Goal: Transaction & Acquisition: Purchase product/service

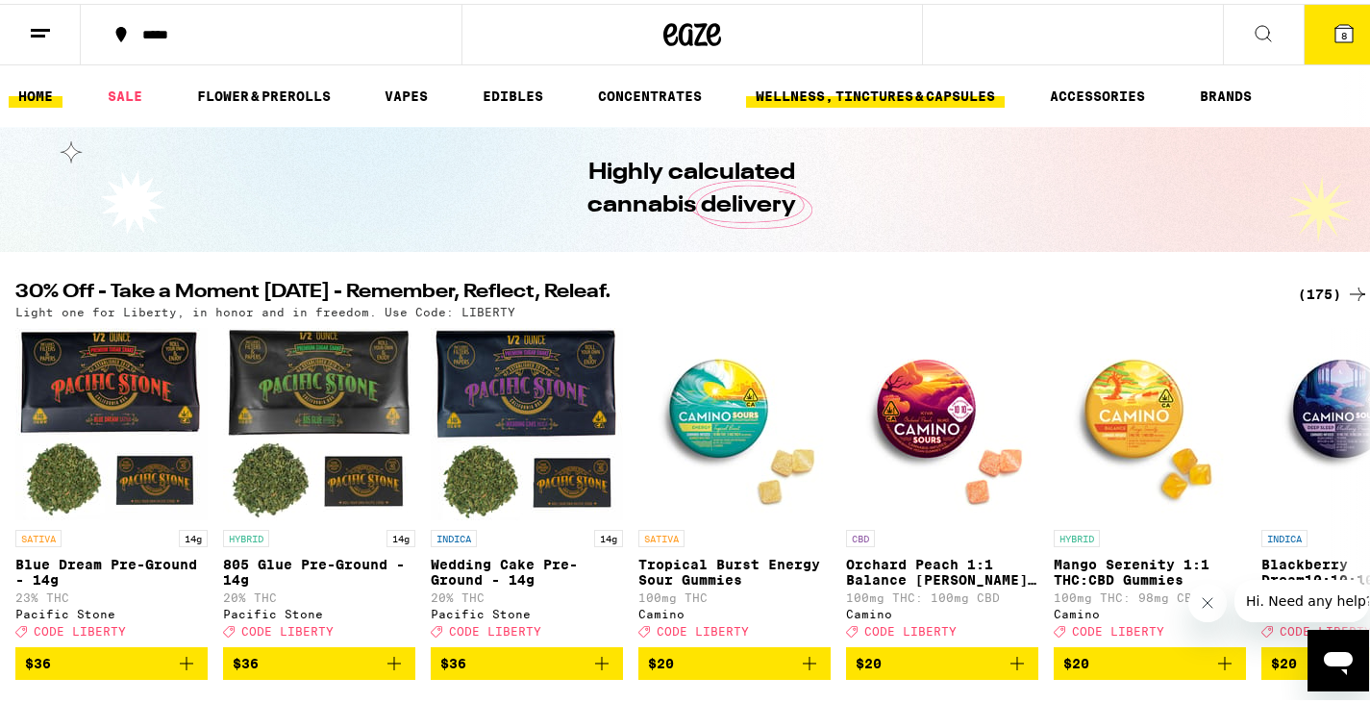
click at [861, 103] on link "WELLNESS, TINCTURES & CAPSULES" at bounding box center [875, 92] width 259 height 23
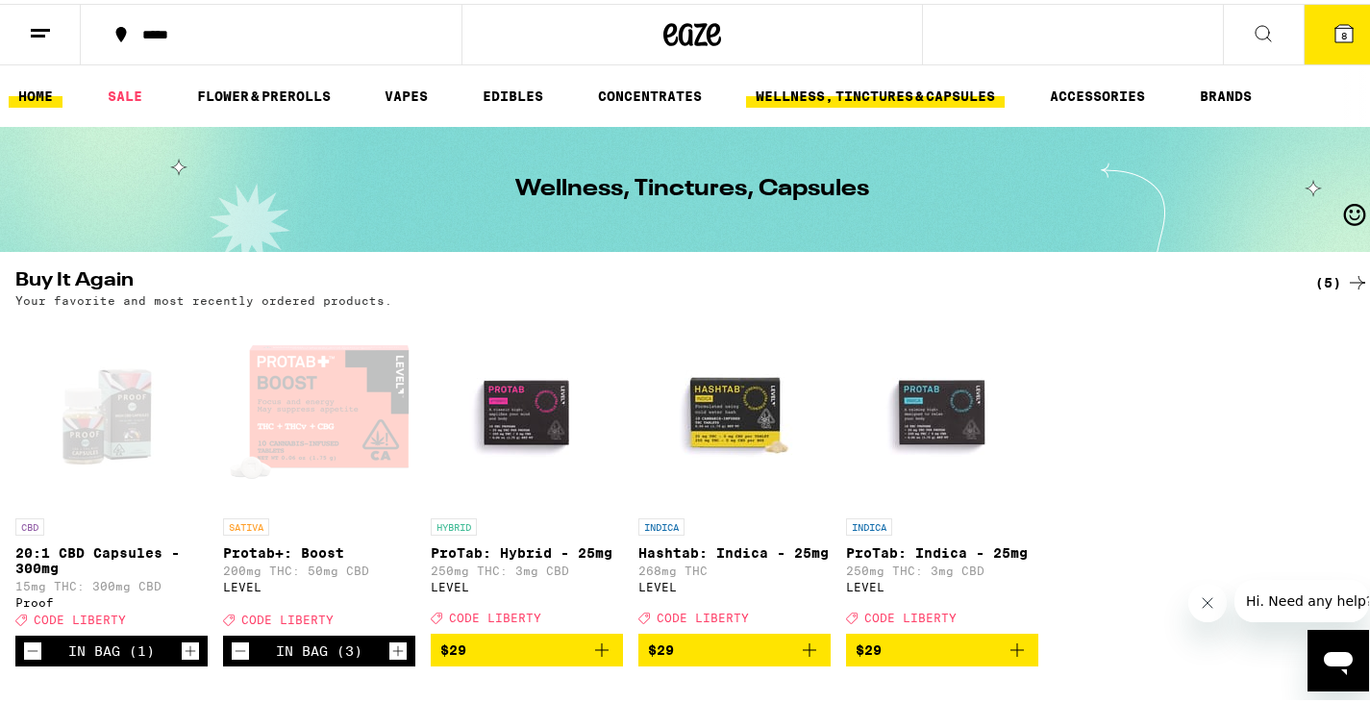
click at [40, 102] on link "HOME" at bounding box center [36, 92] width 54 height 23
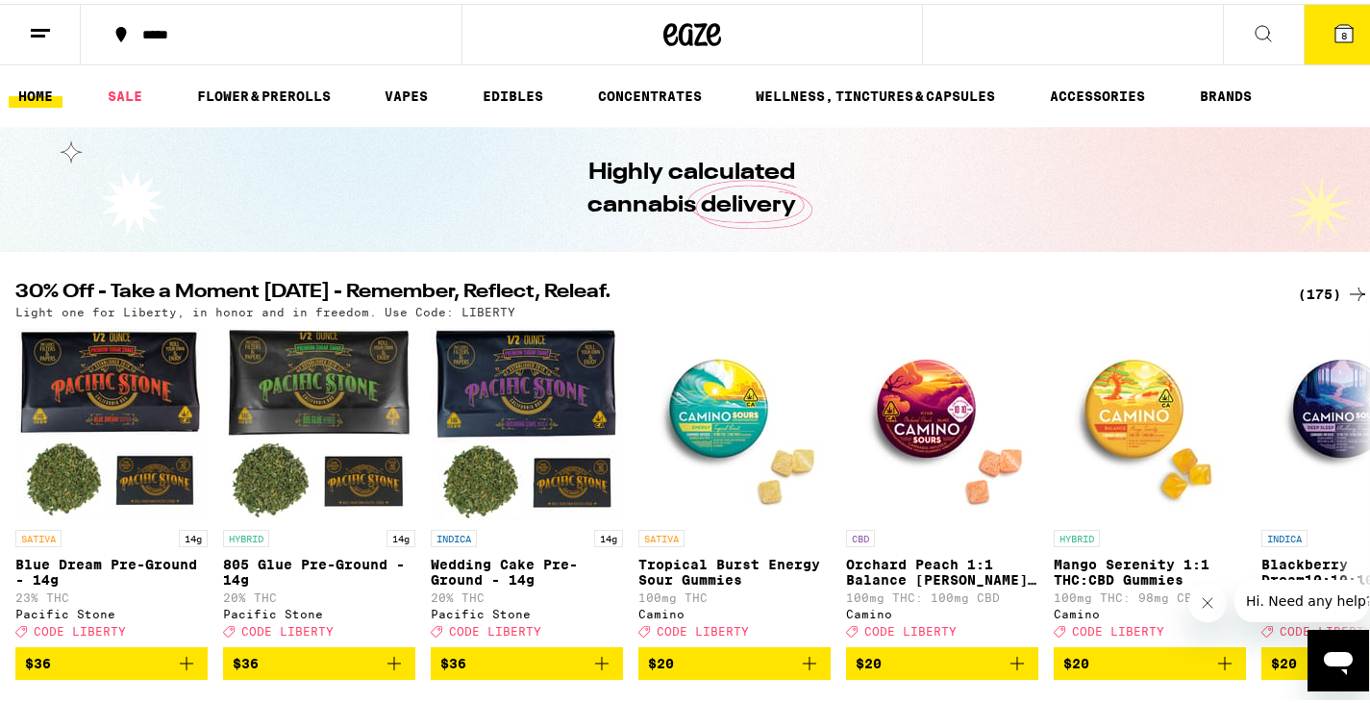
click at [1341, 36] on span "8" at bounding box center [1344, 32] width 6 height 12
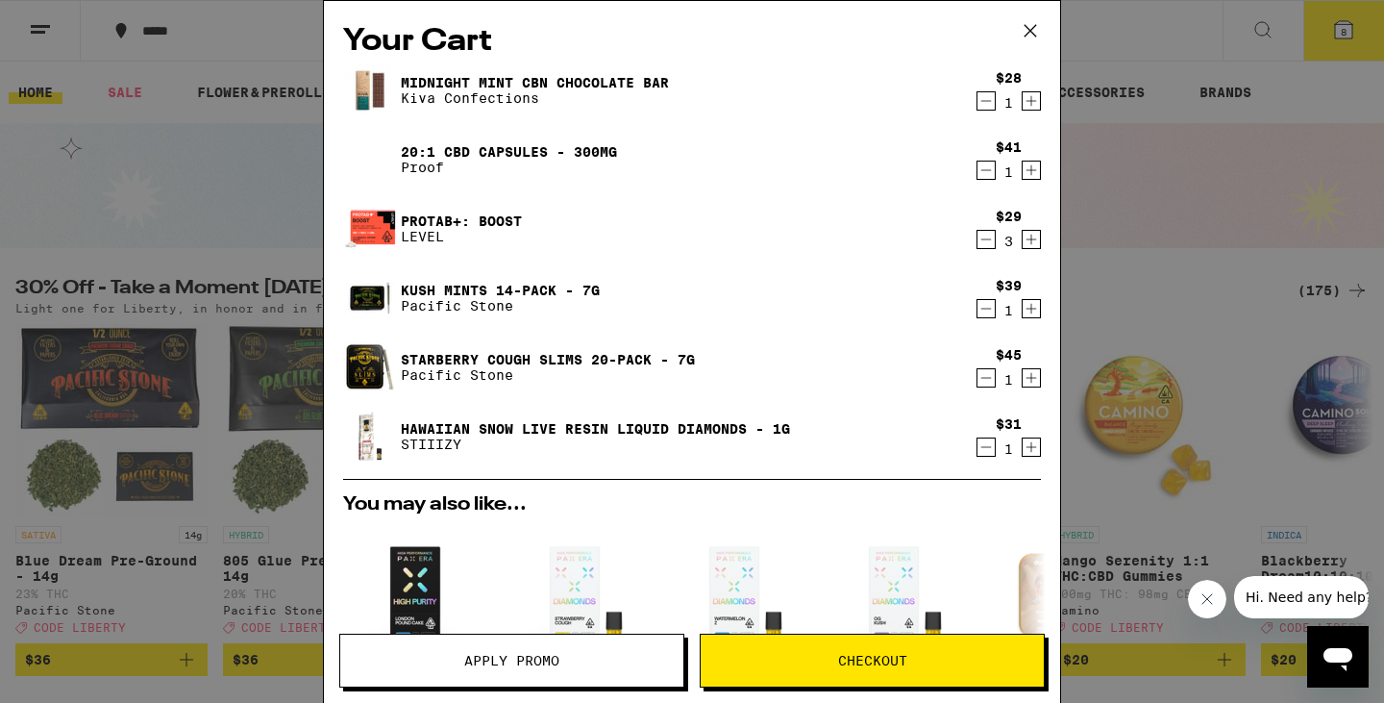
click at [978, 111] on icon "Decrement" at bounding box center [986, 100] width 17 height 23
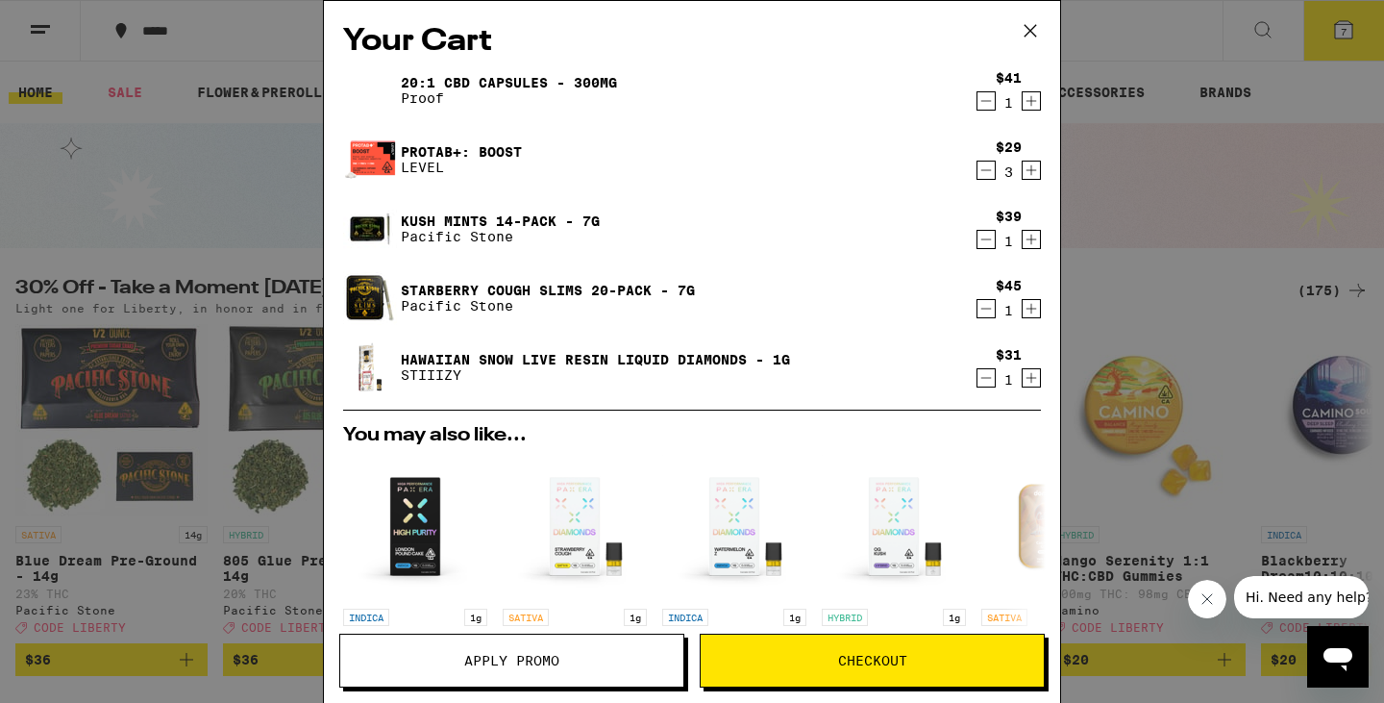
click at [978, 97] on icon "Decrement" at bounding box center [986, 100] width 17 height 23
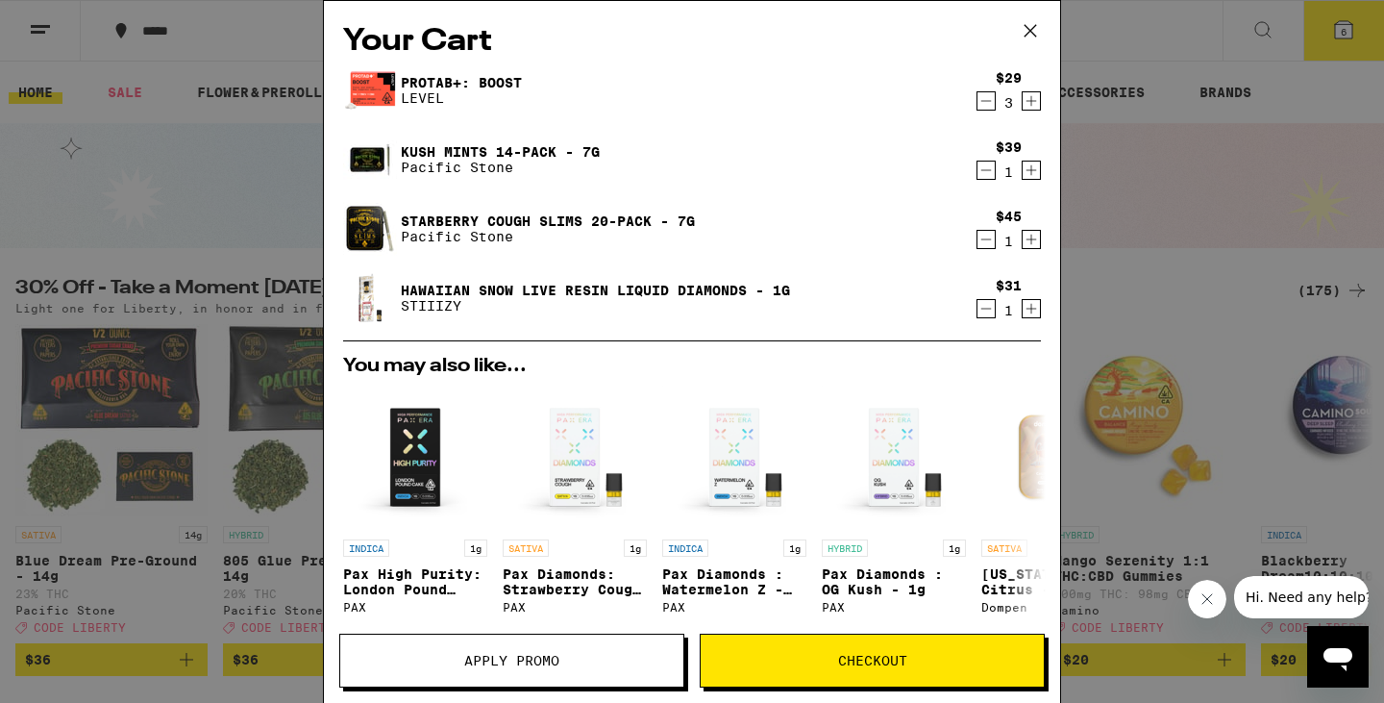
click at [979, 108] on icon "Decrement" at bounding box center [986, 100] width 17 height 23
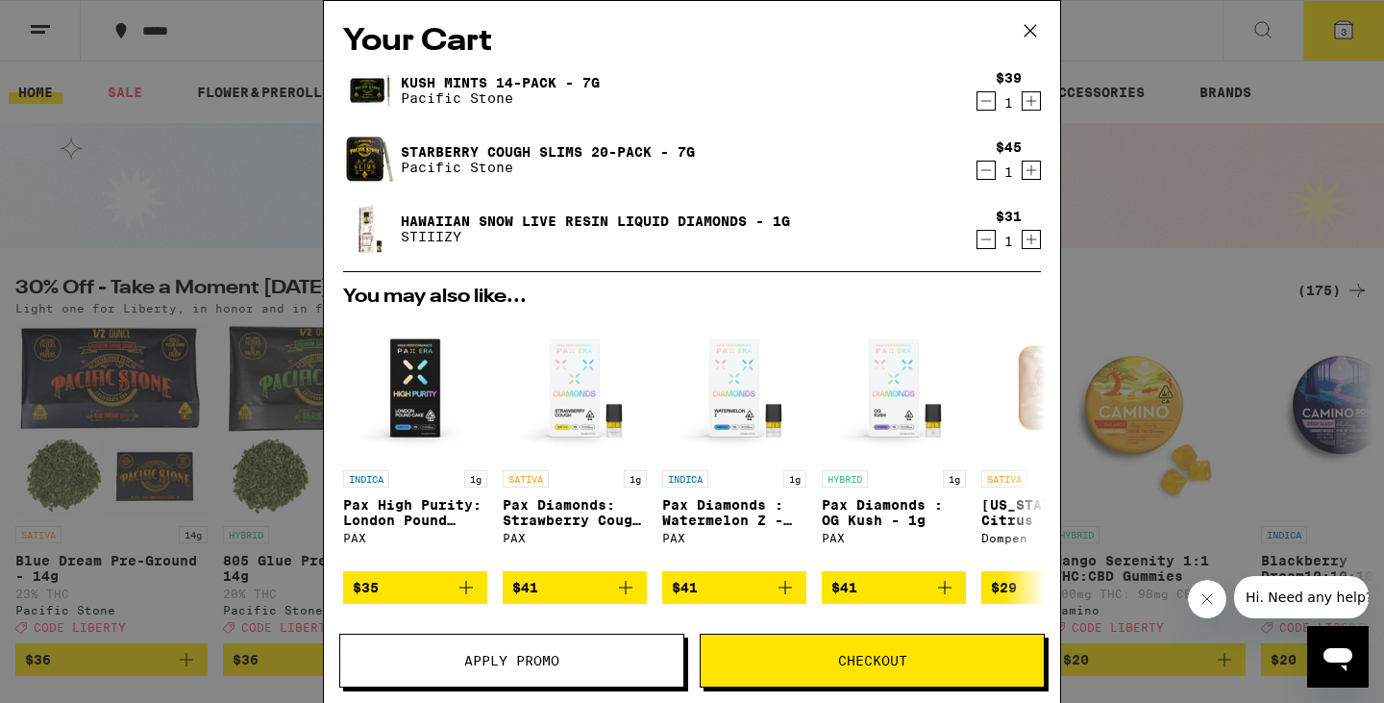
click at [979, 108] on icon "Decrement" at bounding box center [986, 100] width 17 height 23
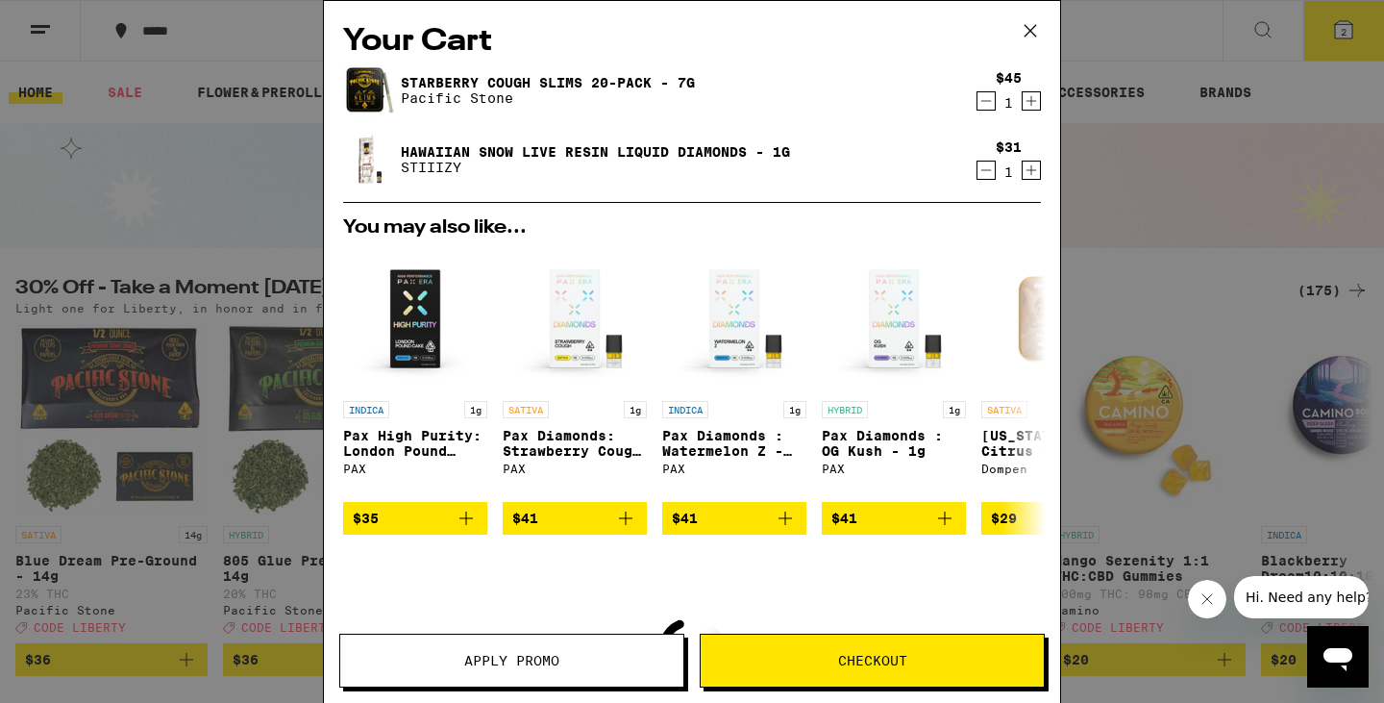
click at [979, 108] on icon "Decrement" at bounding box center [986, 100] width 17 height 23
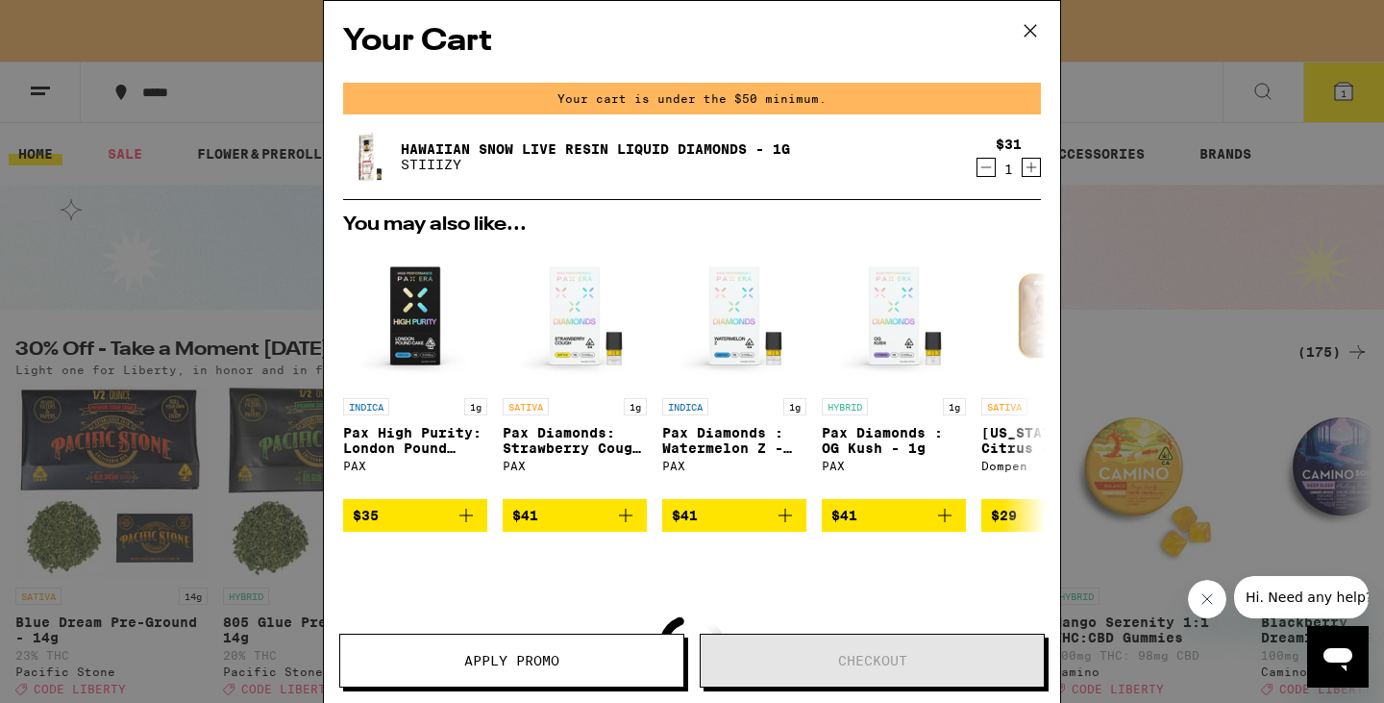
click at [978, 171] on icon "Decrement" at bounding box center [986, 167] width 17 height 23
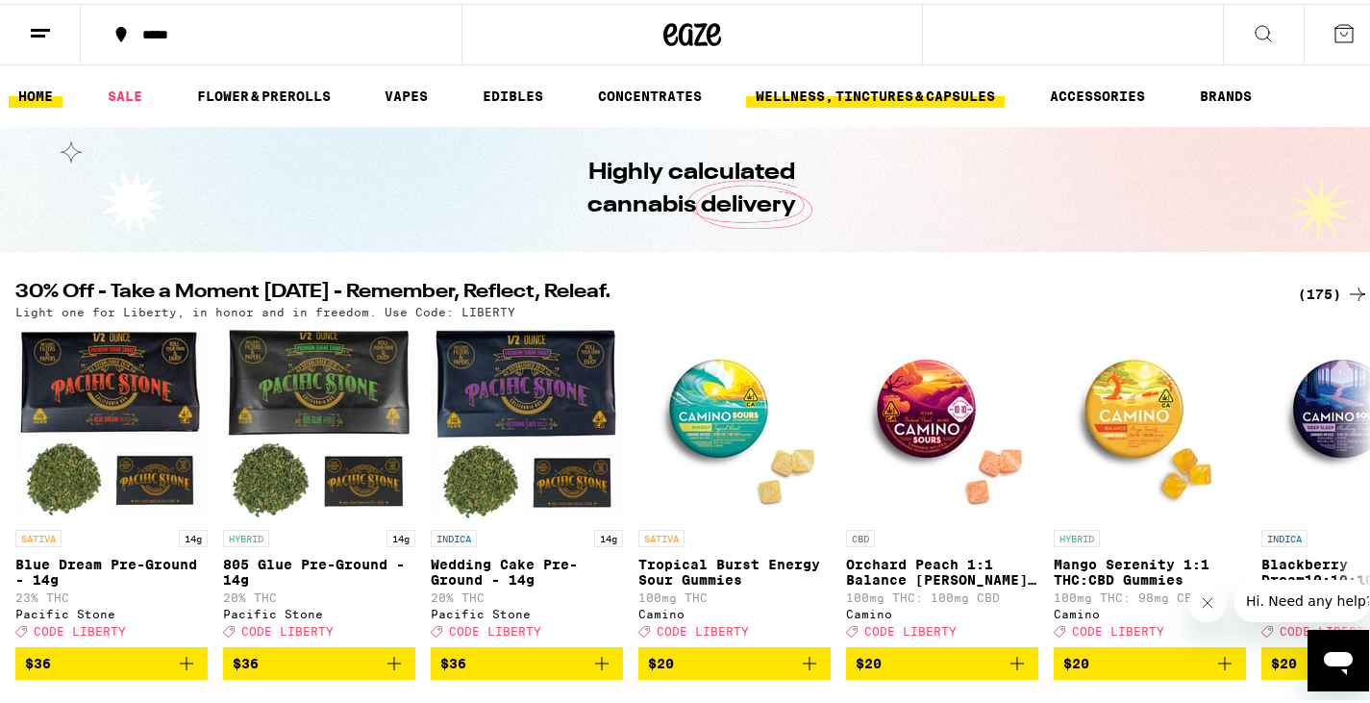
click at [849, 87] on link "WELLNESS, TINCTURES & CAPSULES" at bounding box center [875, 92] width 259 height 23
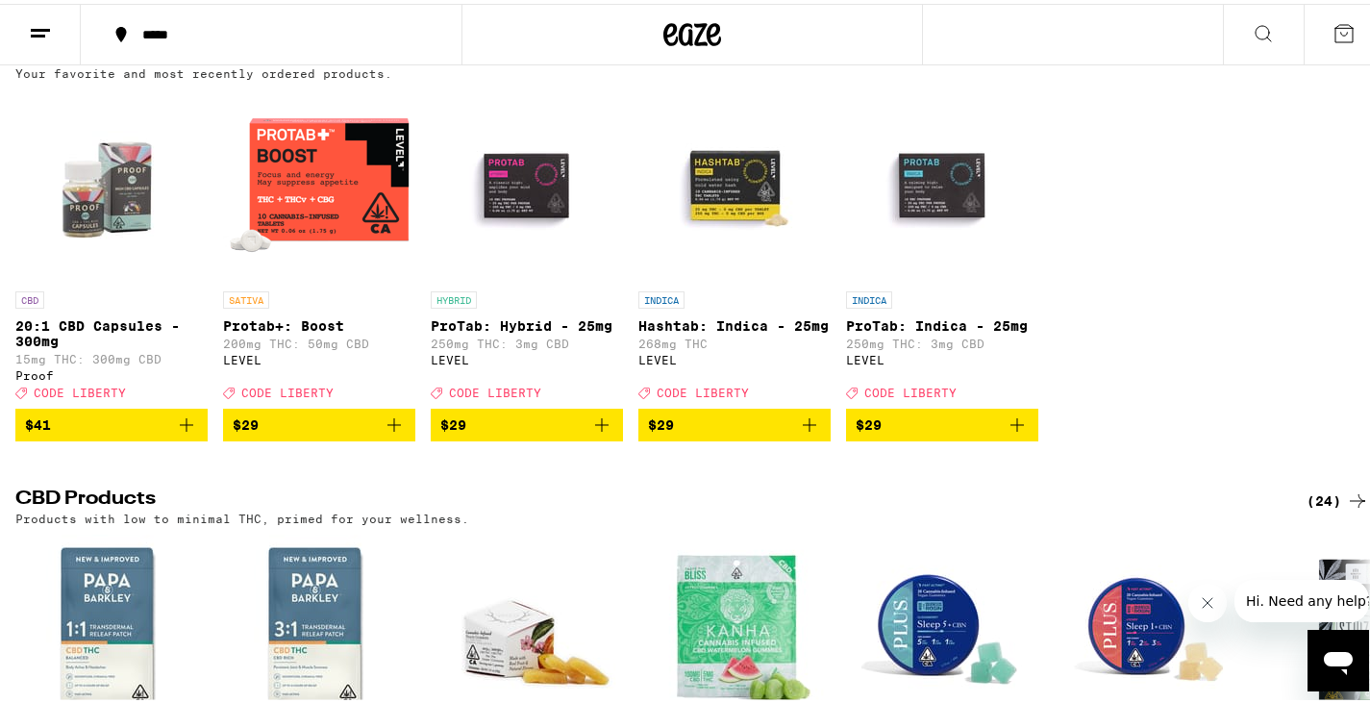
scroll to position [228, 0]
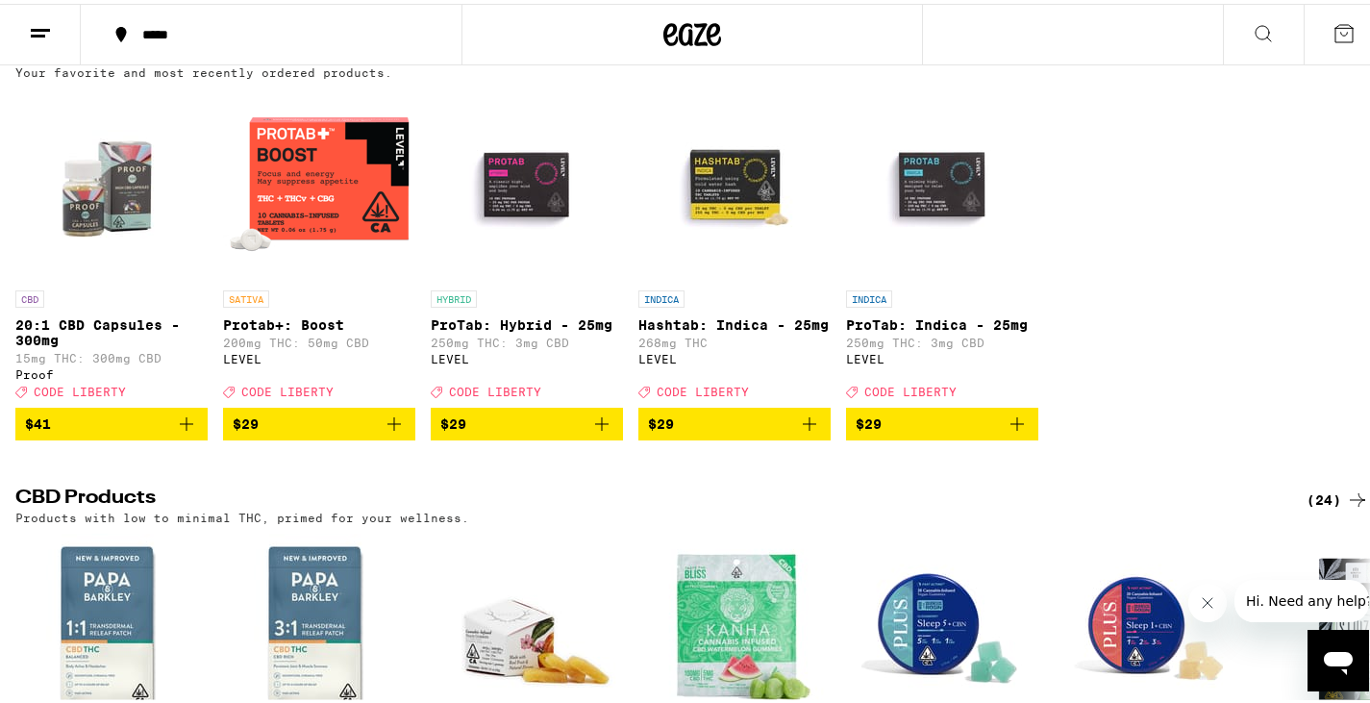
click at [394, 427] on icon "Add to bag" at bounding box center [393, 419] width 13 height 13
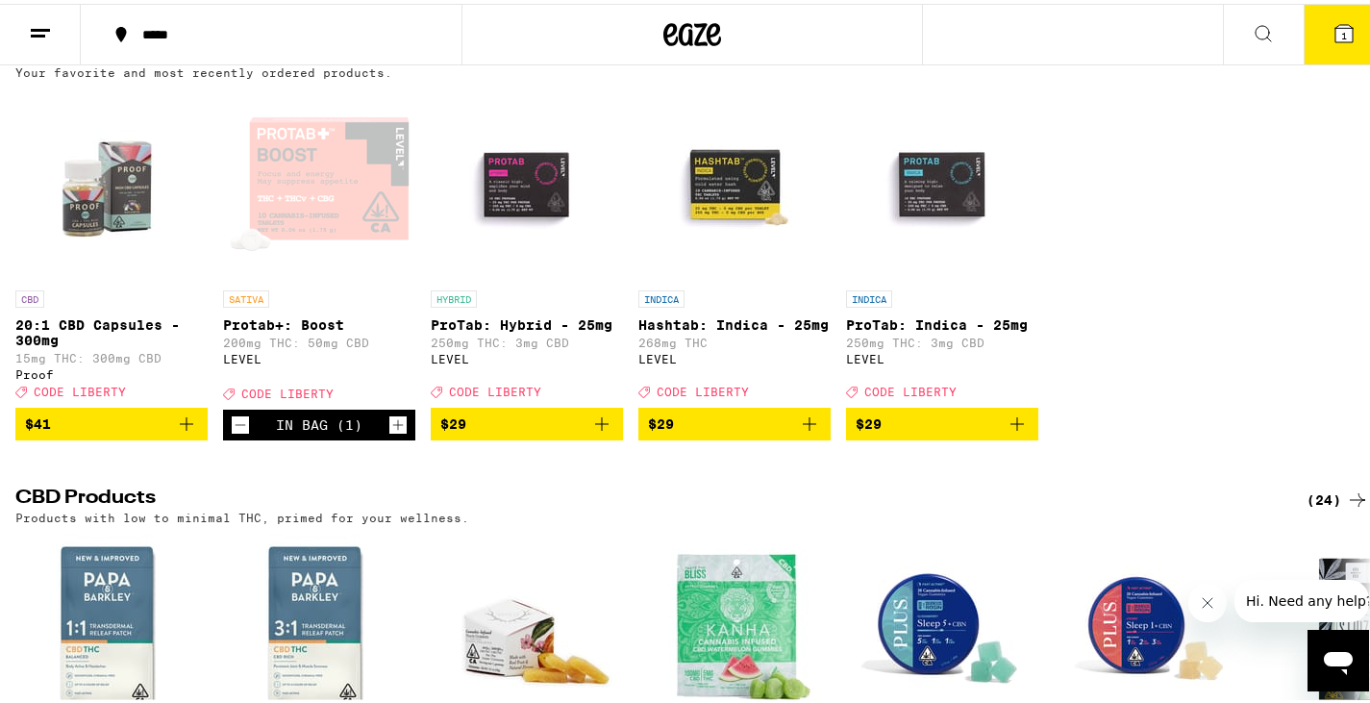
scroll to position [289, 0]
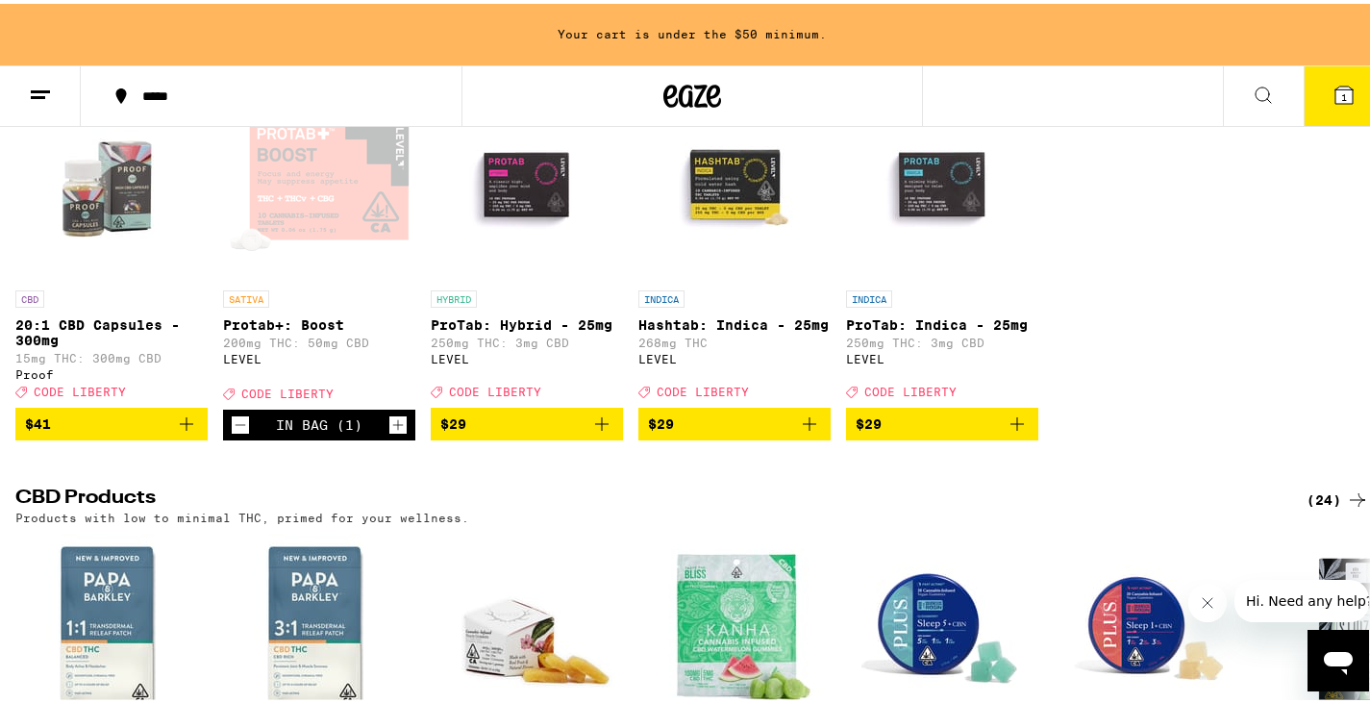
click at [394, 433] on icon "Increment" at bounding box center [397, 420] width 17 height 23
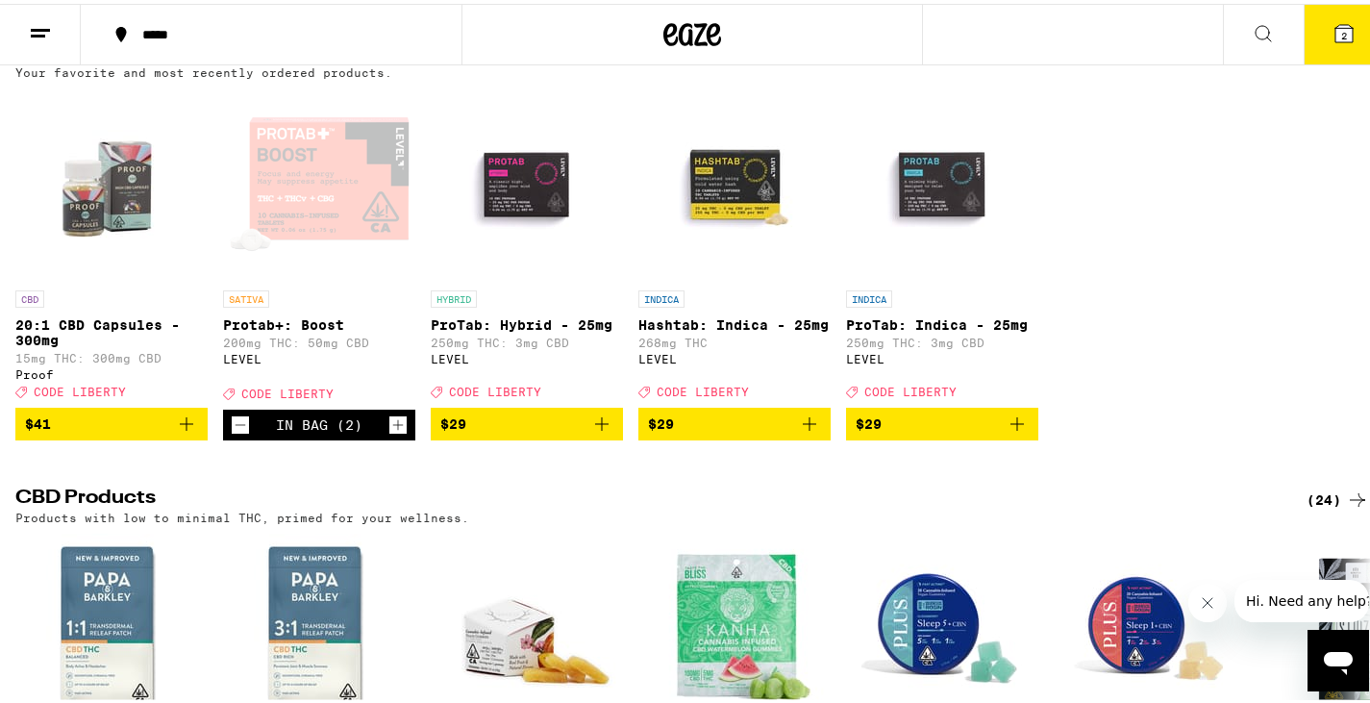
click at [394, 433] on icon "Increment" at bounding box center [397, 420] width 17 height 23
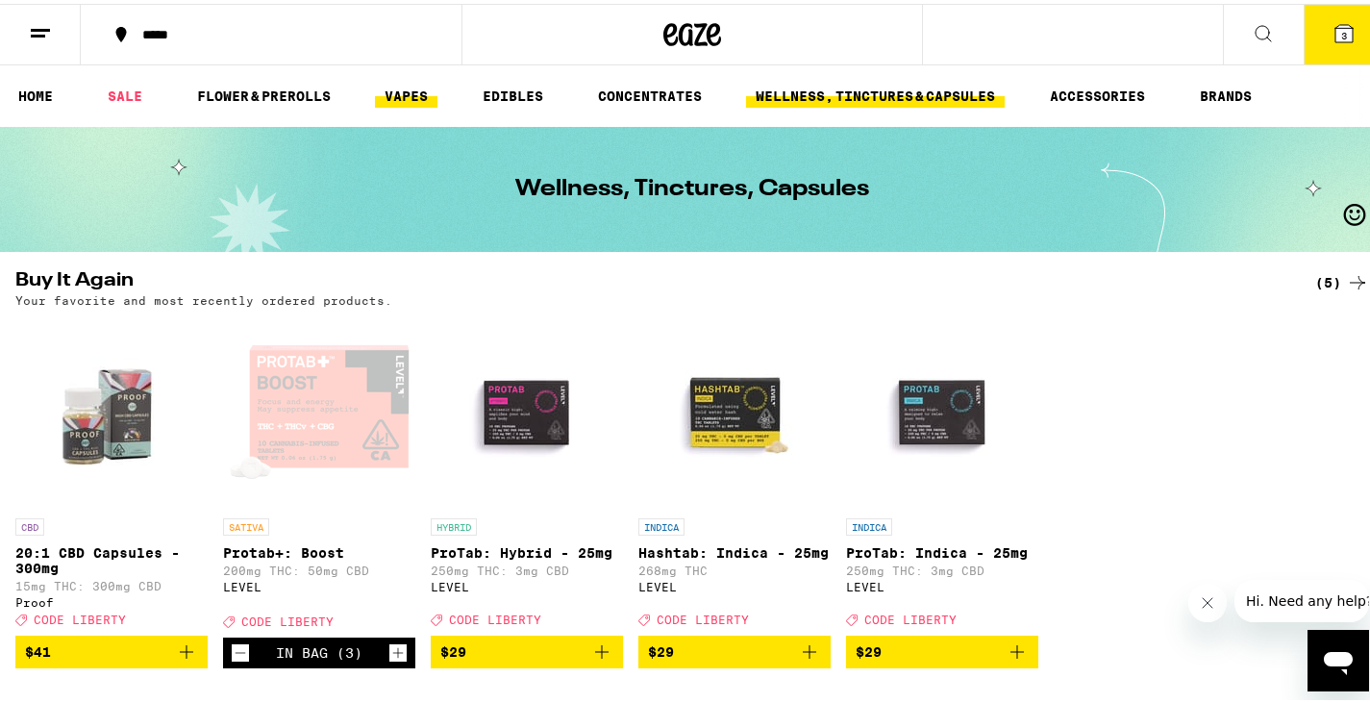
click at [400, 90] on link "VAPES" at bounding box center [406, 92] width 62 height 23
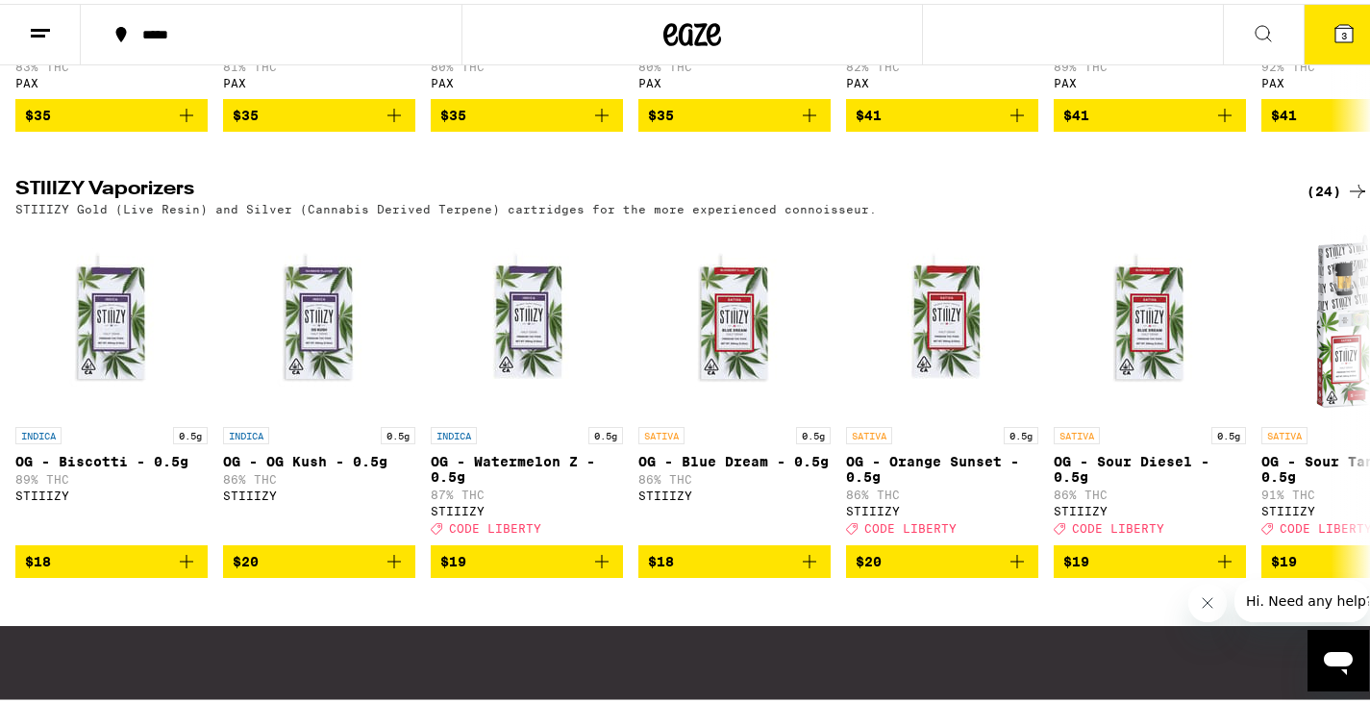
scroll to position [1821, 0]
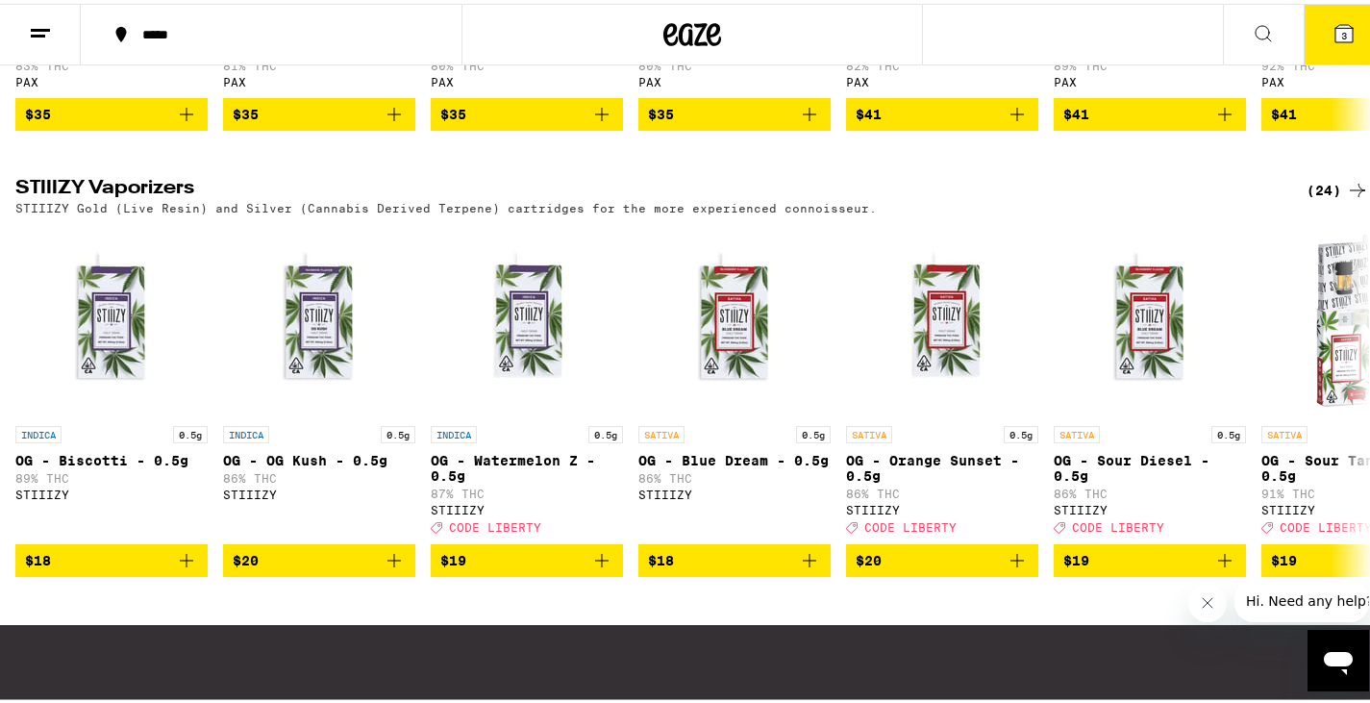
click at [1310, 198] on div "(24)" at bounding box center [1337, 186] width 62 height 23
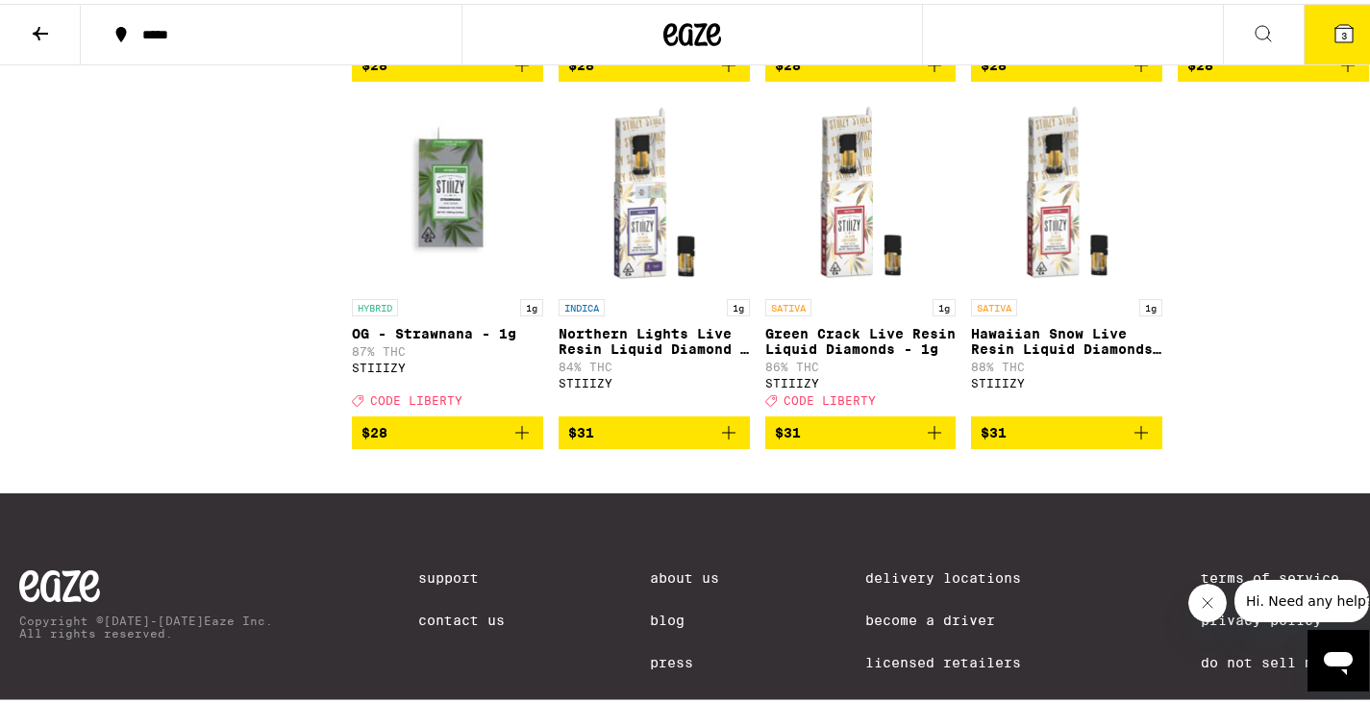
scroll to position [1643, 0]
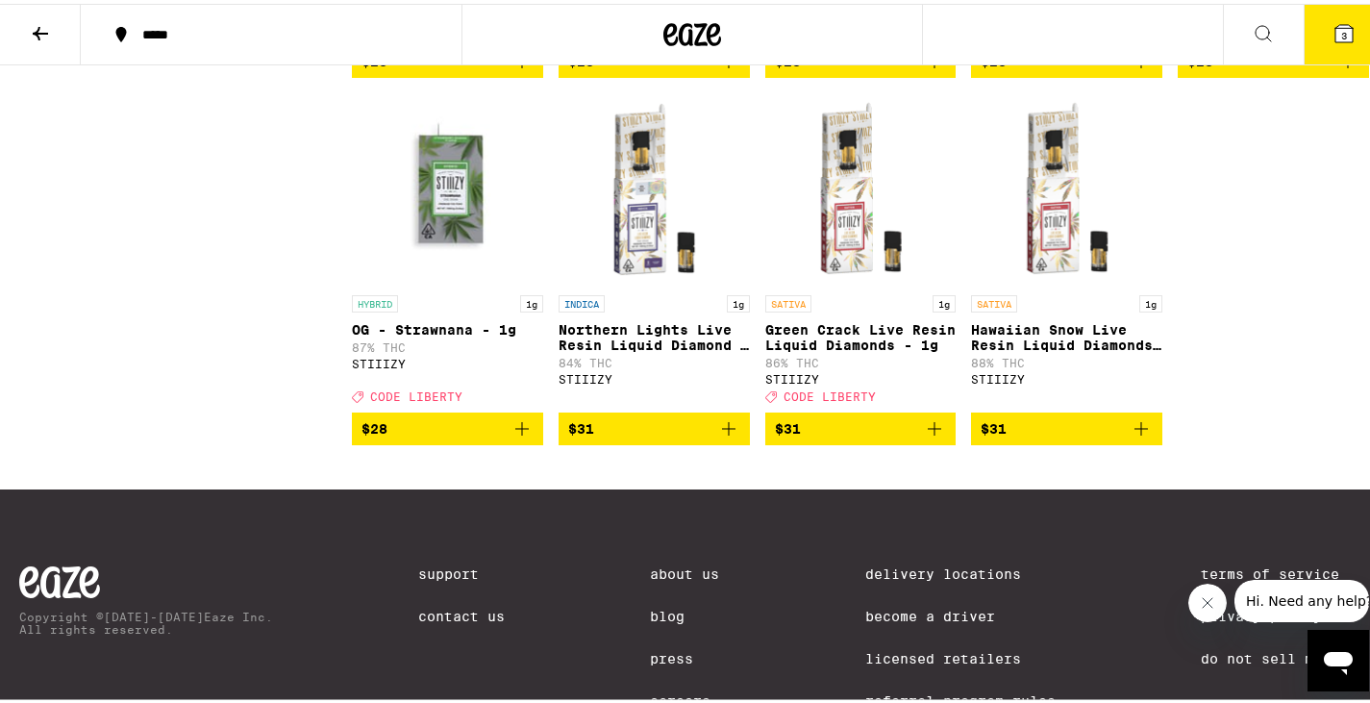
click at [725, 436] on icon "Add to bag" at bounding box center [728, 424] width 23 height 23
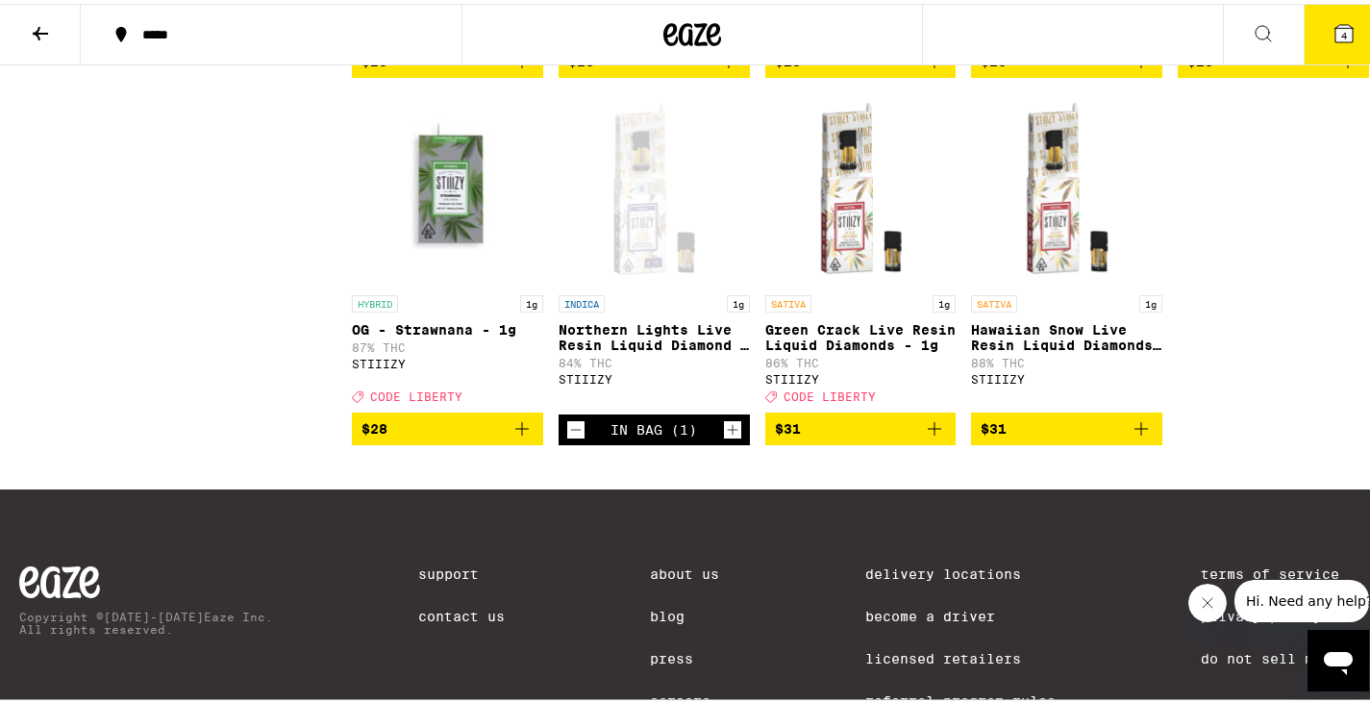
click at [930, 436] on icon "Add to bag" at bounding box center [934, 424] width 23 height 23
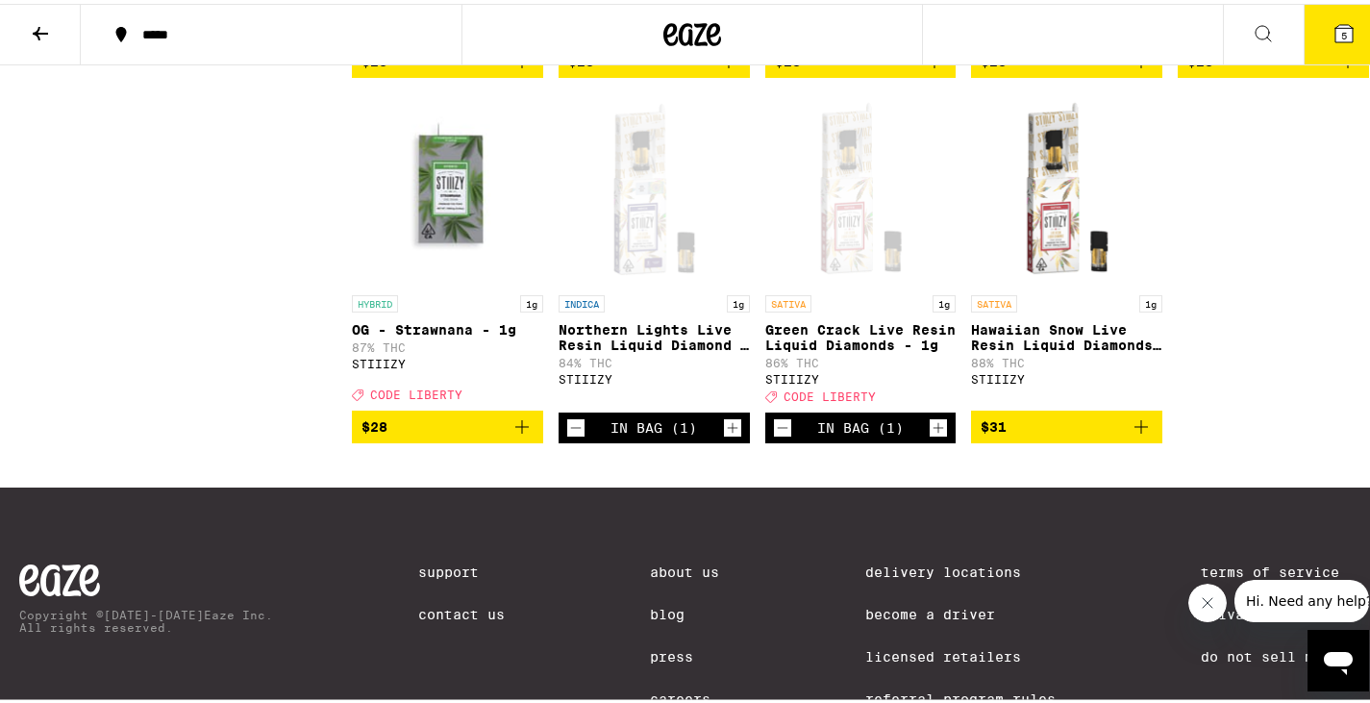
click at [1137, 407] on link "SATIVA 1g Hawaiian Snow Live Resin Liquid Diamonds - 1g 88% THC STIIIZY" at bounding box center [1066, 247] width 191 height 317
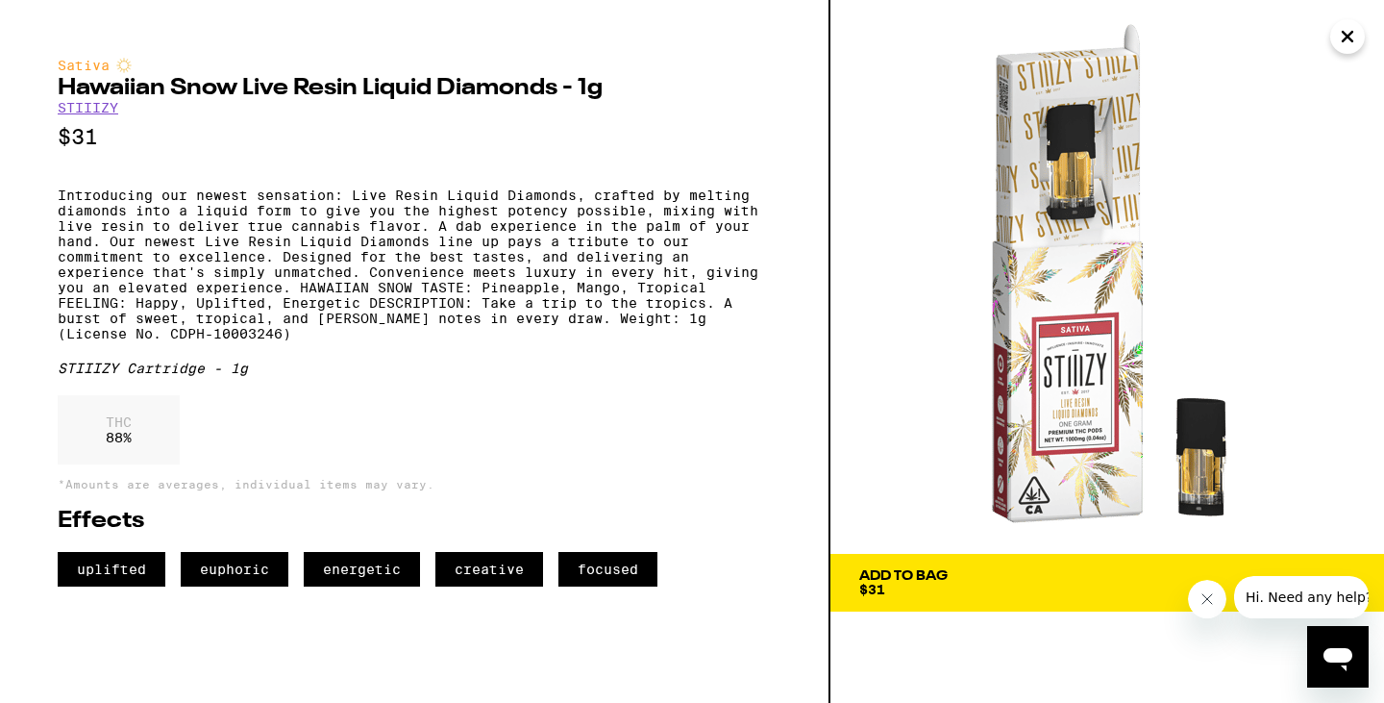
click at [1344, 35] on icon "Close" at bounding box center [1348, 37] width 10 height 10
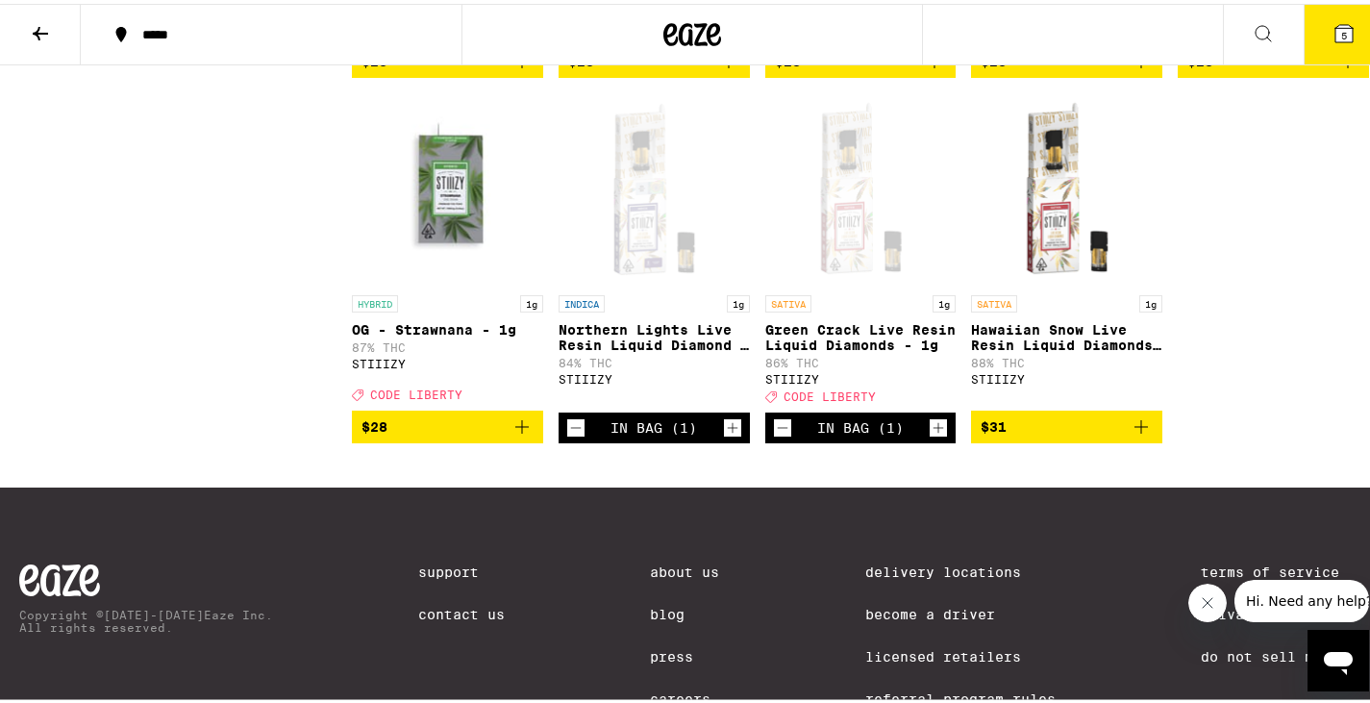
click at [1134, 434] on icon "Add to bag" at bounding box center [1140, 422] width 23 height 23
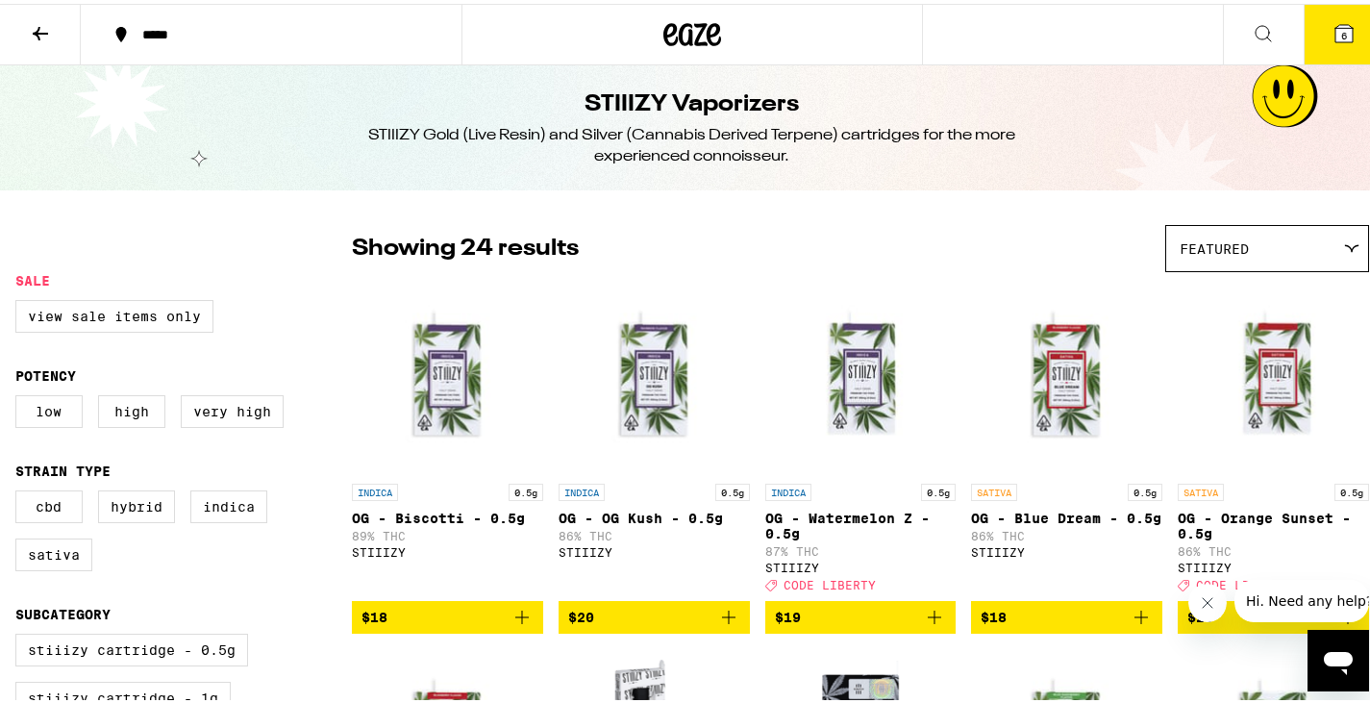
click at [47, 28] on icon at bounding box center [40, 29] width 15 height 13
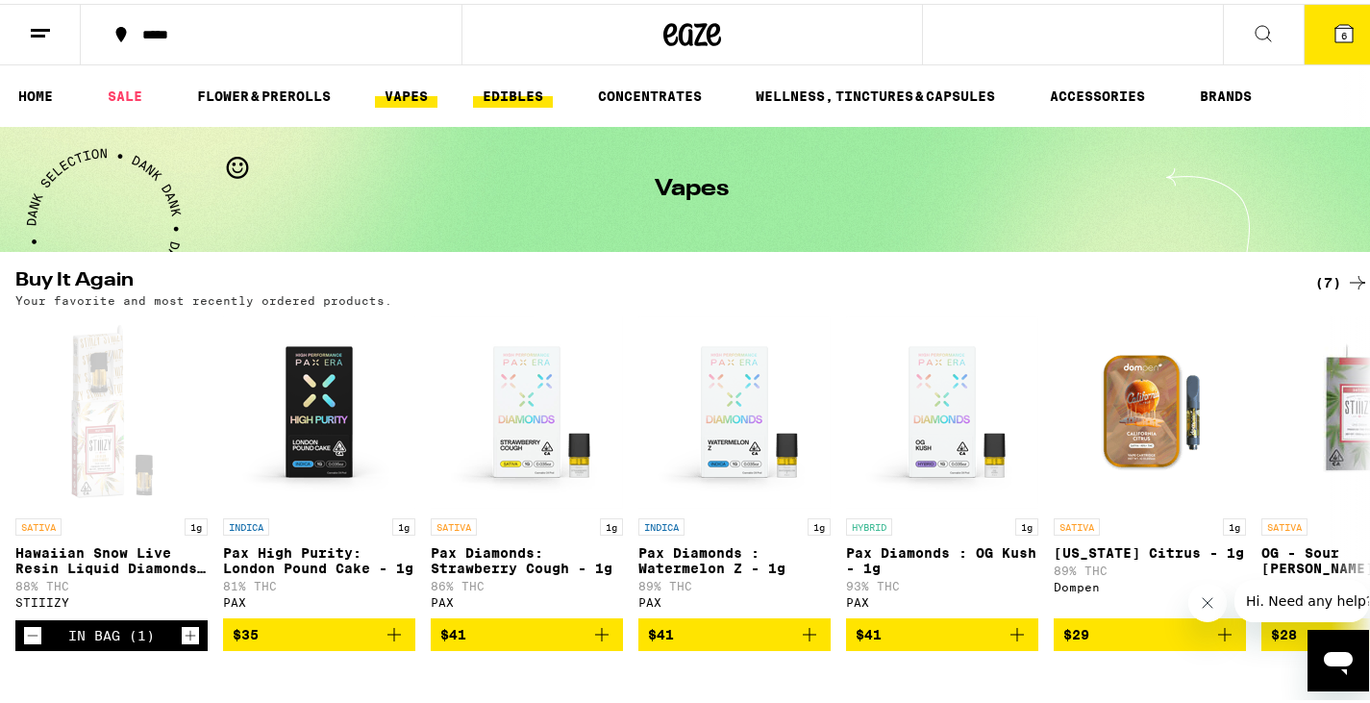
click at [492, 85] on link "EDIBLES" at bounding box center [513, 92] width 80 height 23
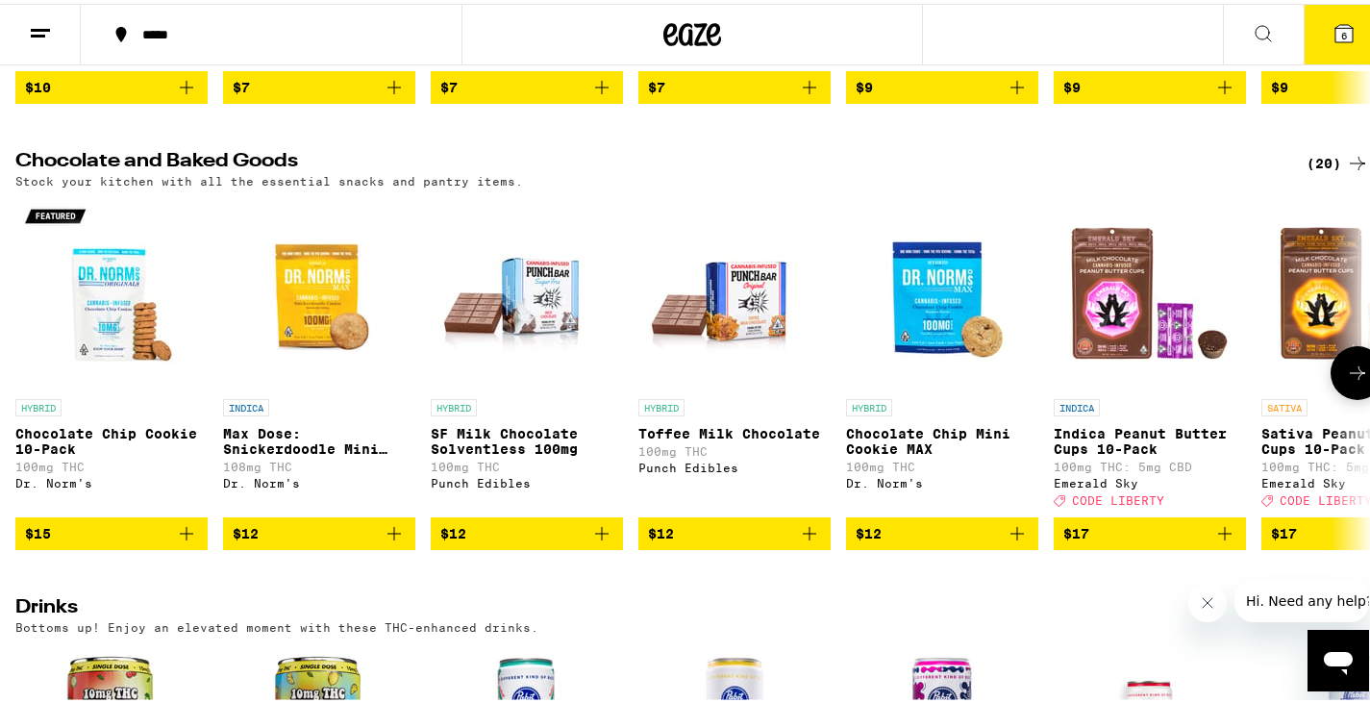
scroll to position [565, 0]
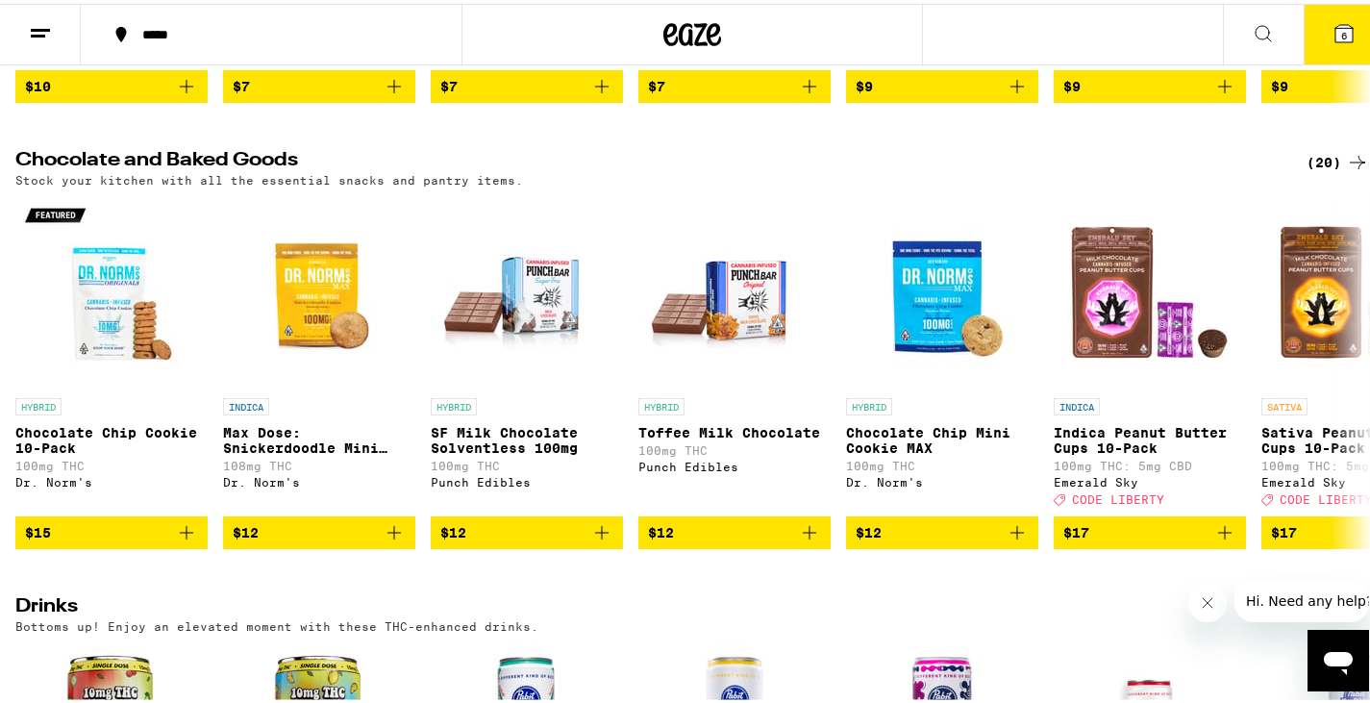
click at [1311, 170] on div "(20)" at bounding box center [1337, 158] width 62 height 23
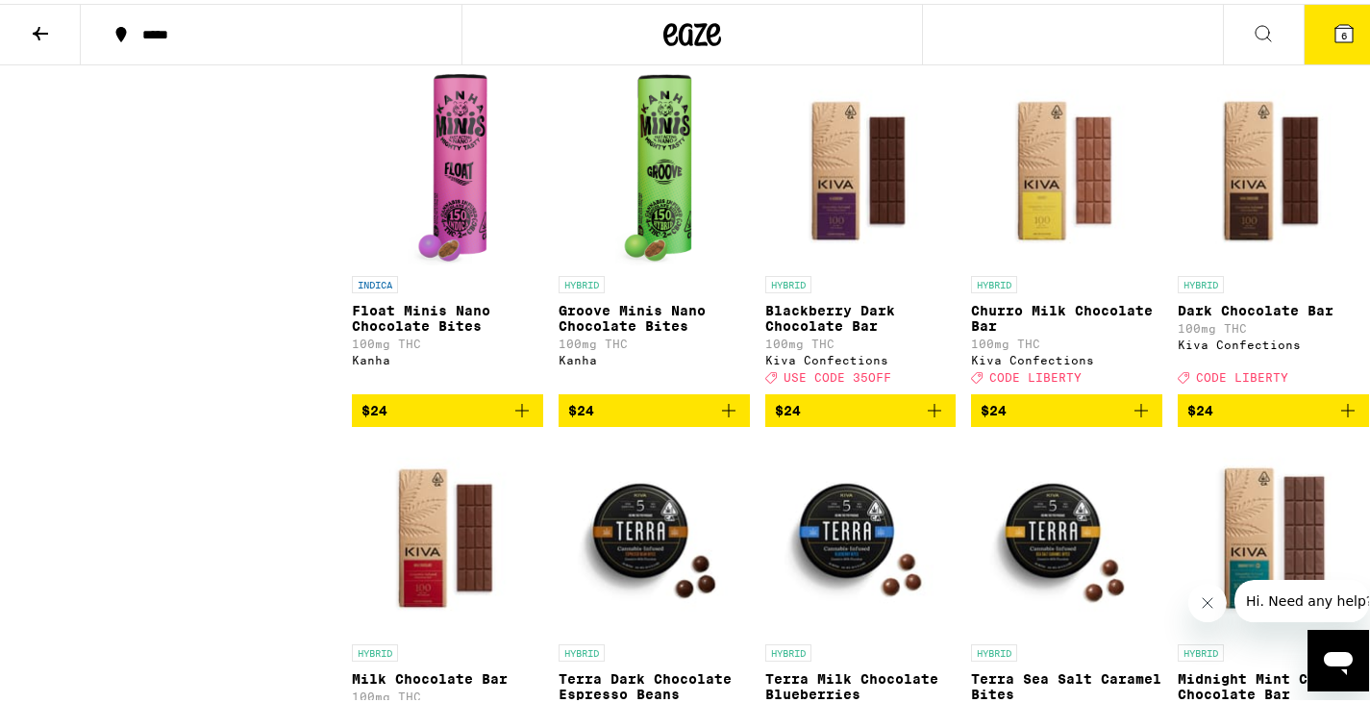
scroll to position [924, 0]
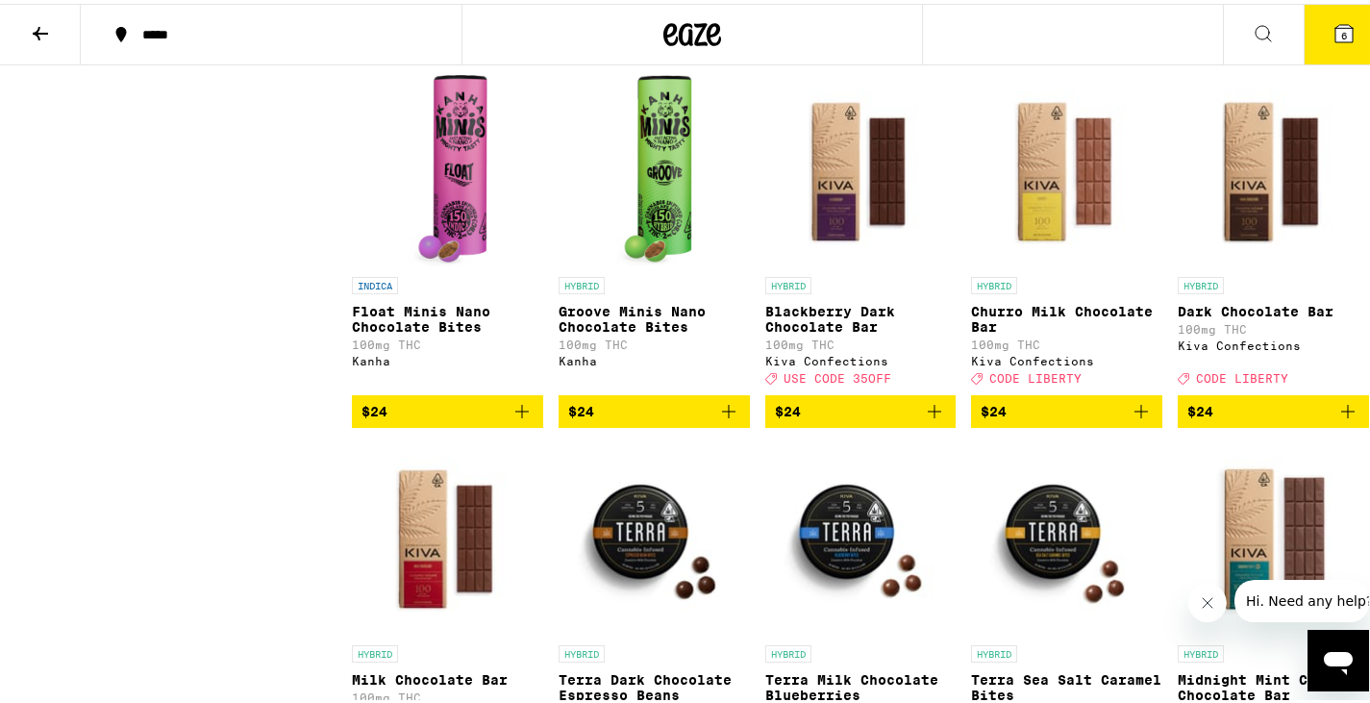
click at [1237, 315] on p "Dark Chocolate Bar" at bounding box center [1273, 307] width 191 height 15
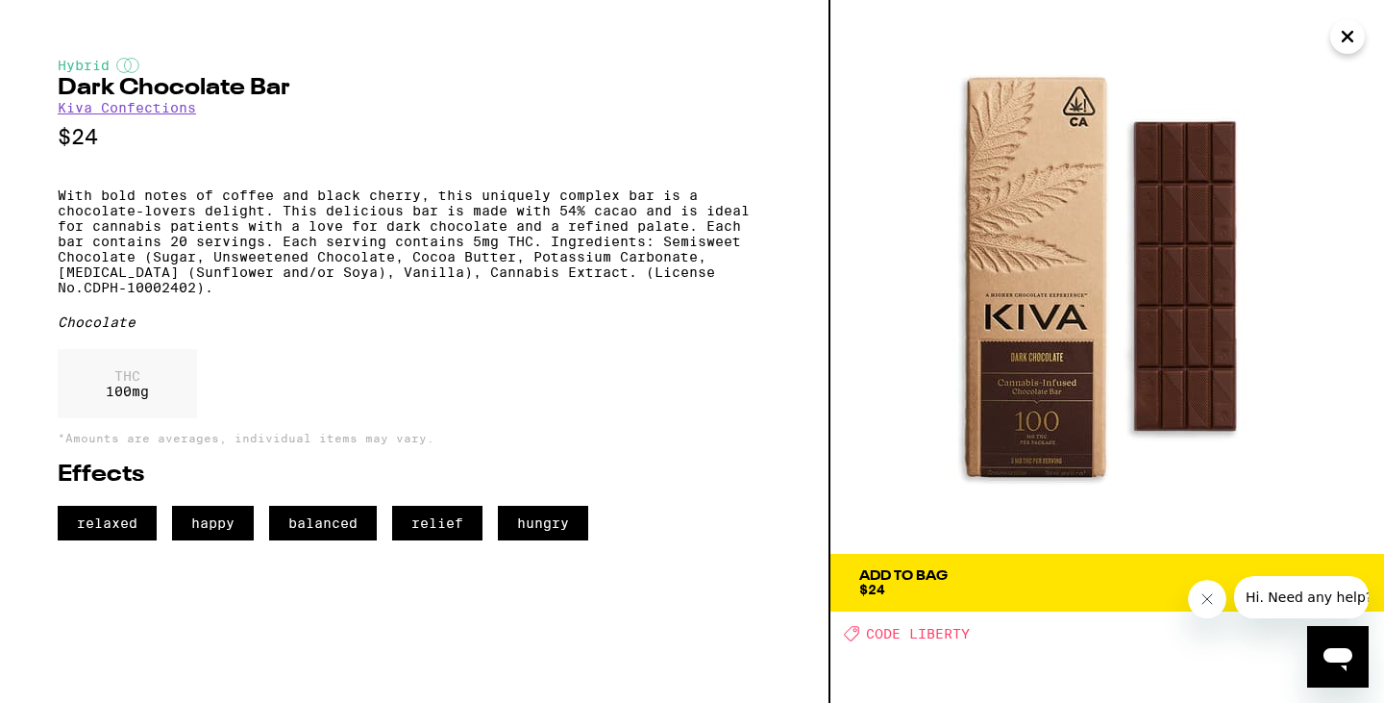
click at [892, 571] on div "Add To Bag" at bounding box center [903, 575] width 88 height 13
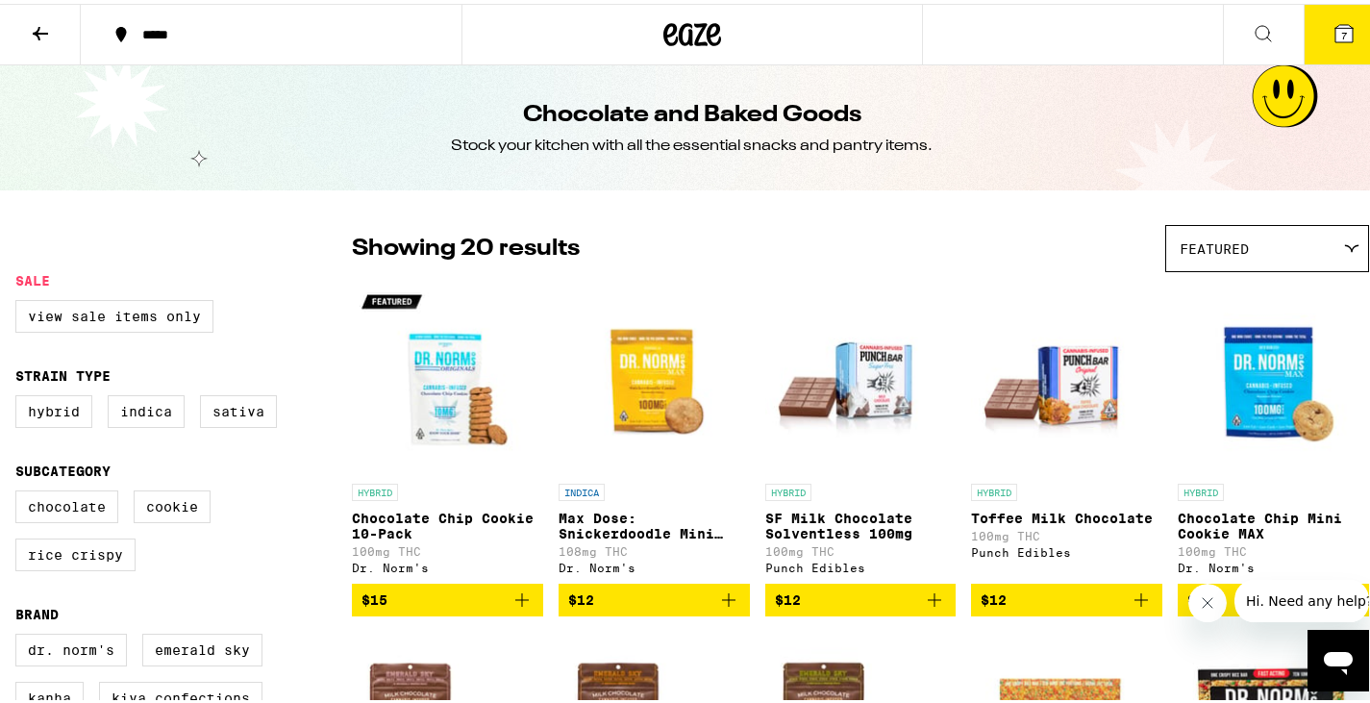
click at [37, 24] on icon at bounding box center [40, 29] width 23 height 23
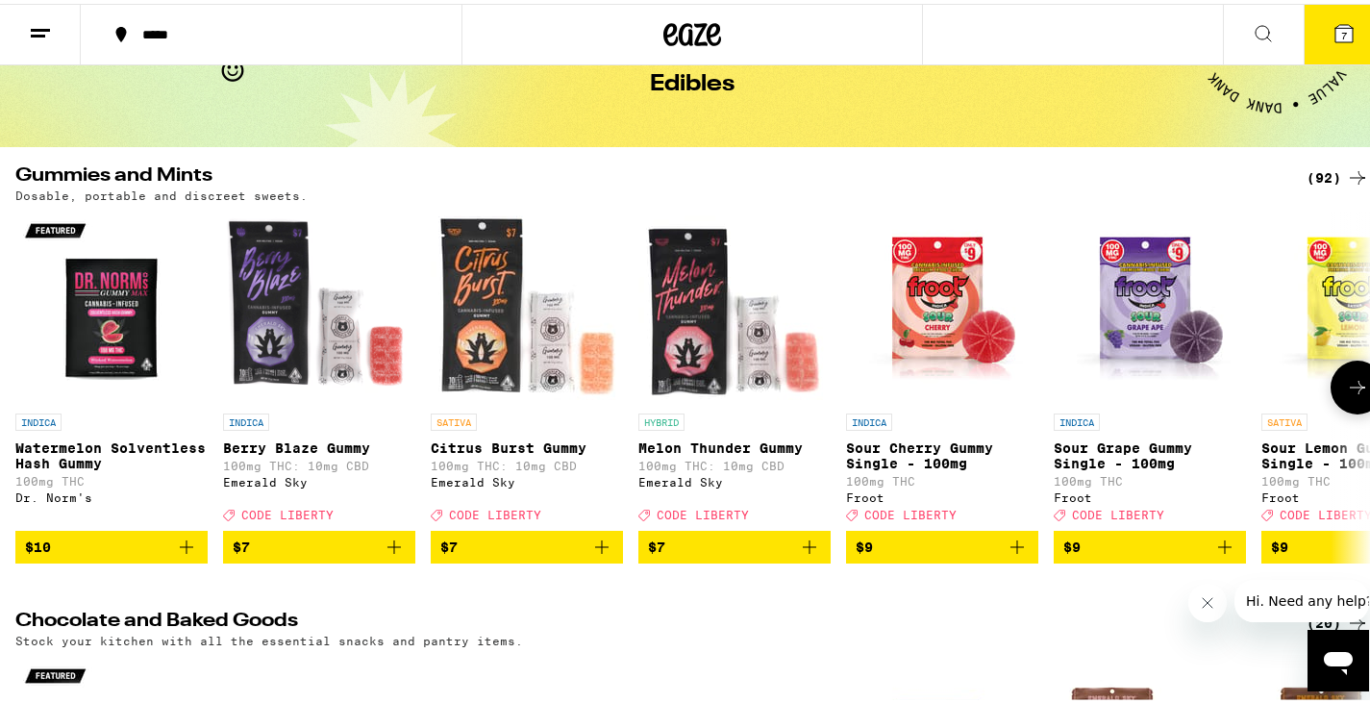
scroll to position [120, 0]
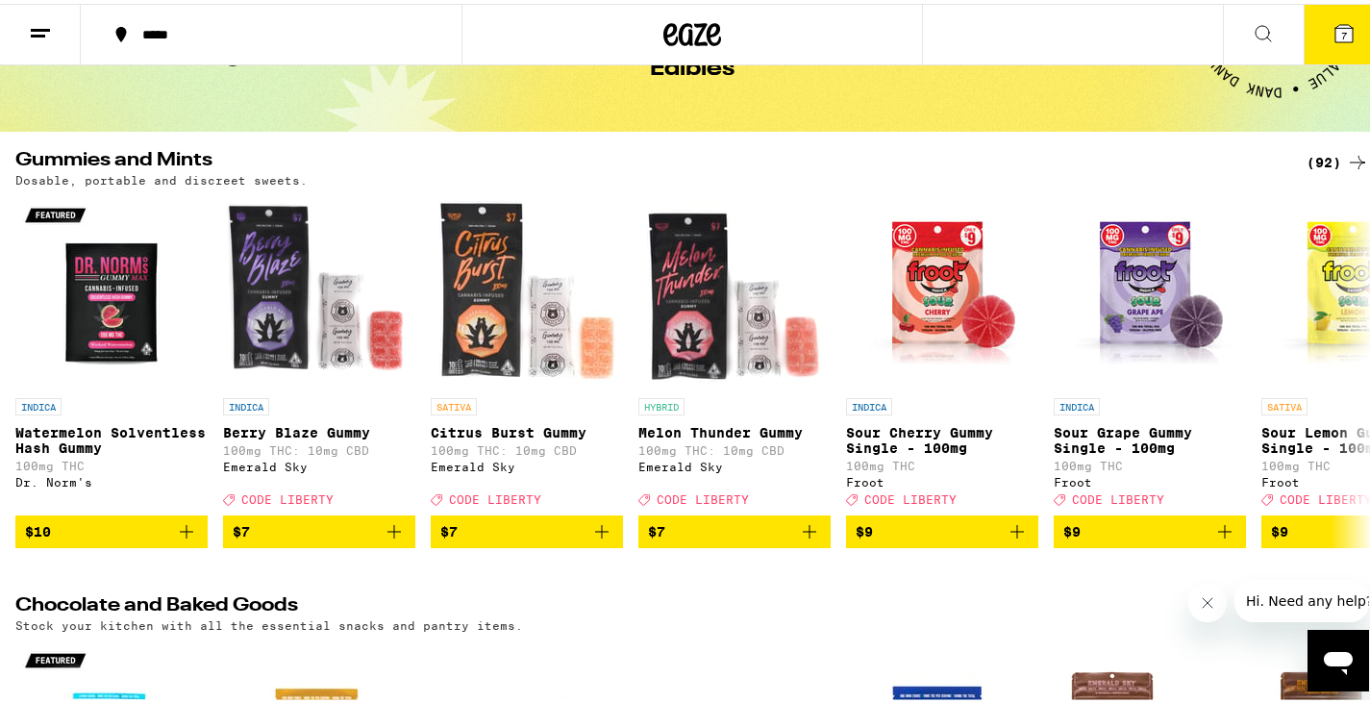
click at [1306, 163] on div "(92)" at bounding box center [1337, 158] width 62 height 23
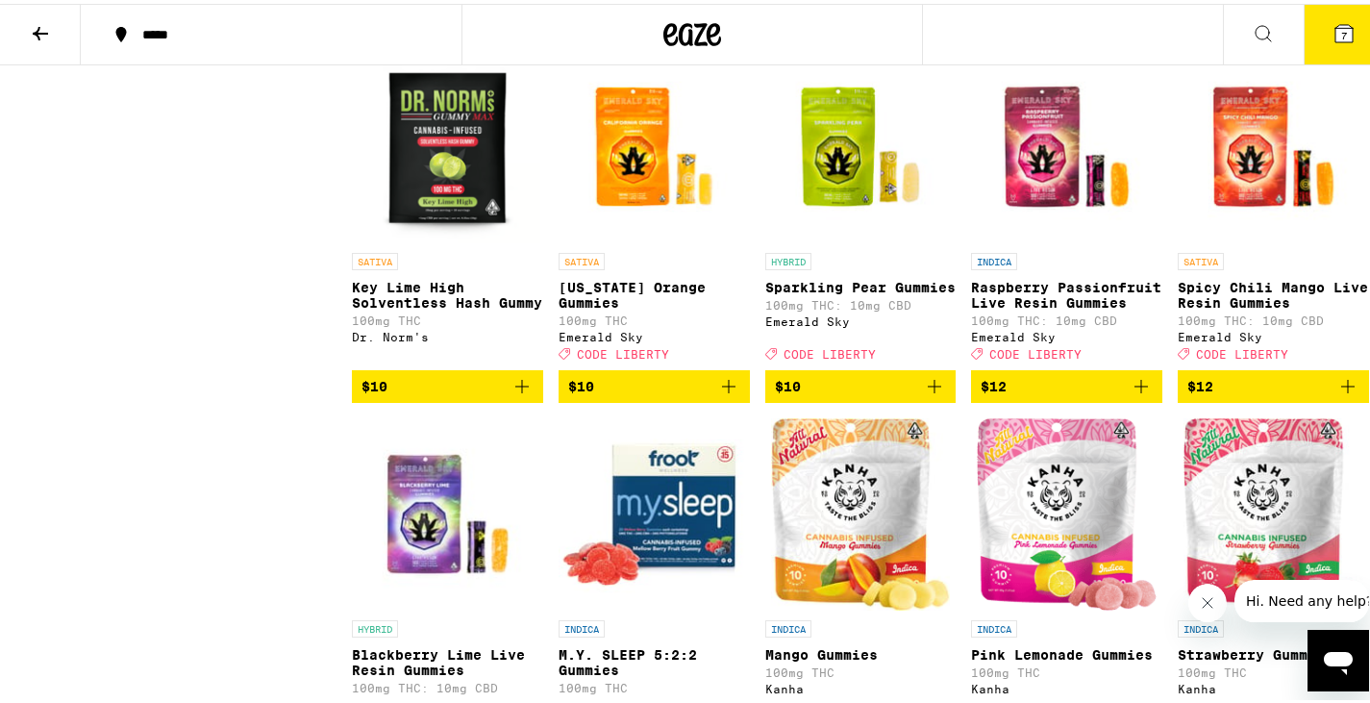
scroll to position [967, 0]
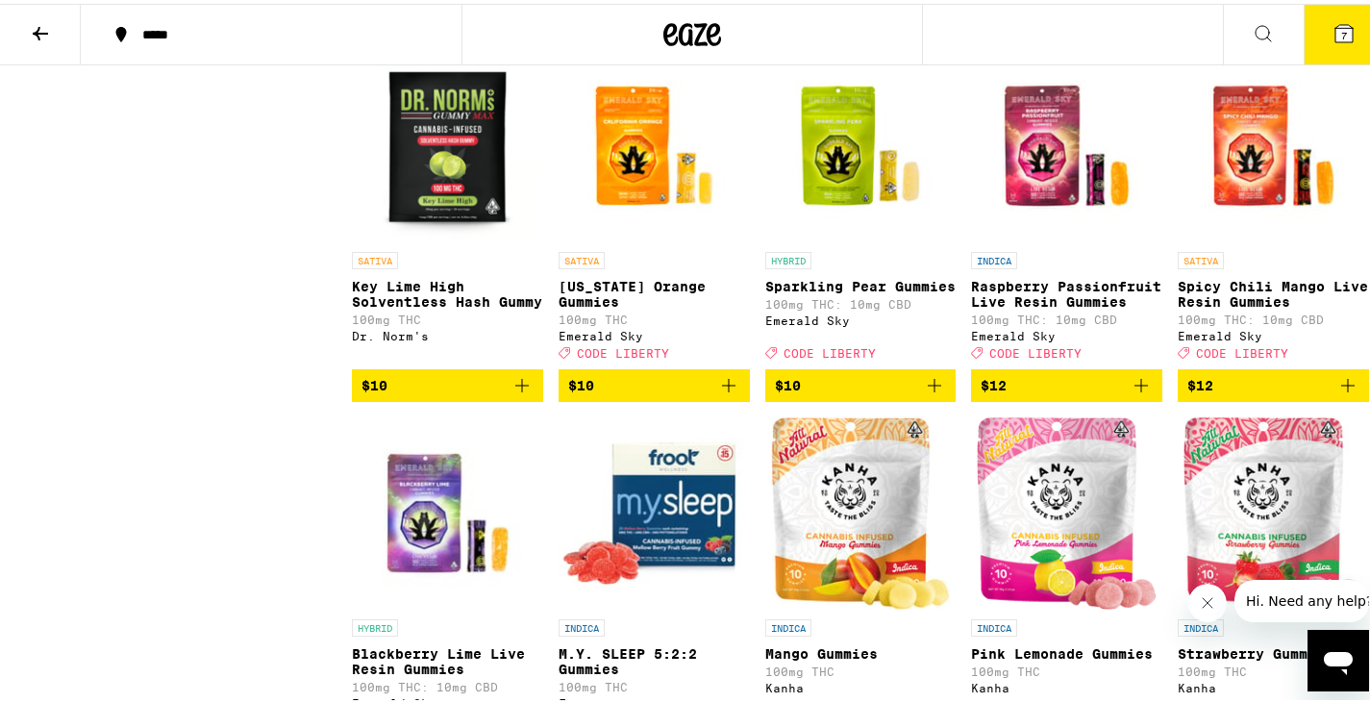
click at [980, 306] on p "Raspberry Passionfruit Live Resin Gummies" at bounding box center [1066, 290] width 191 height 31
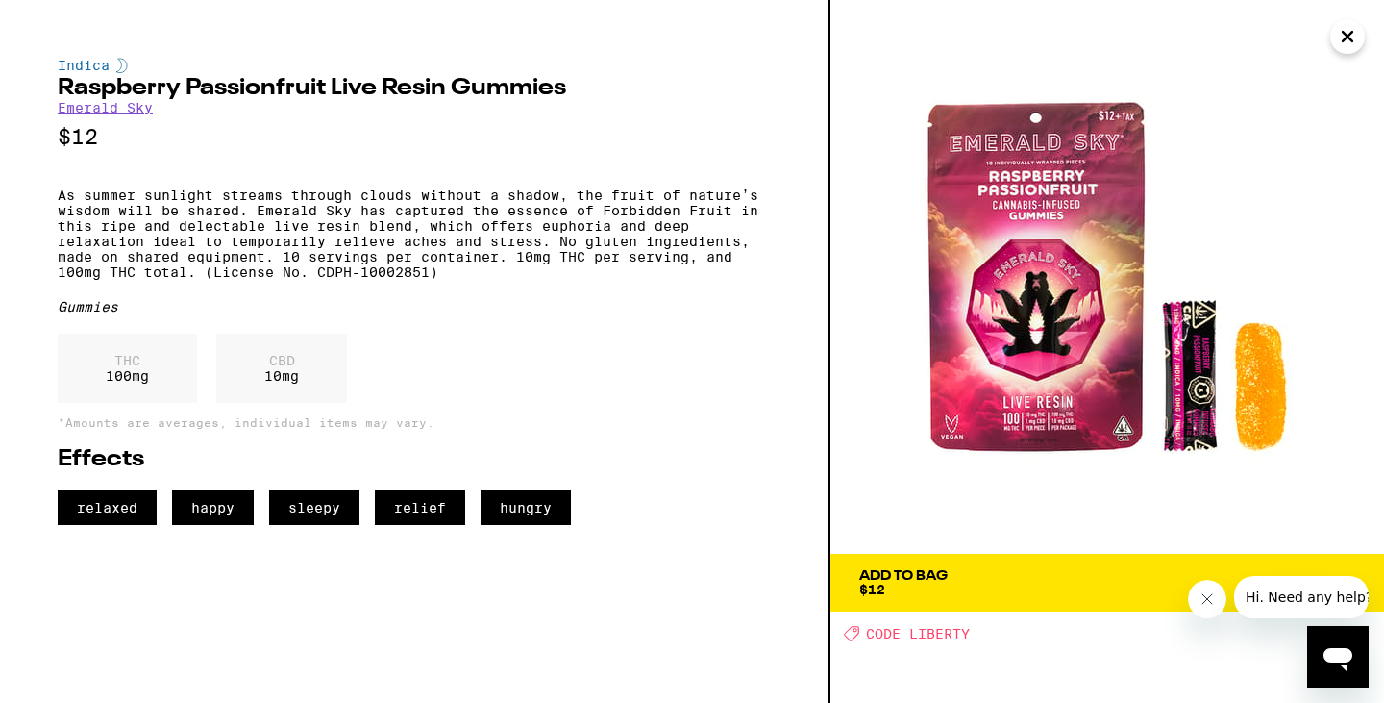
click at [928, 572] on div "Add To Bag" at bounding box center [903, 575] width 88 height 13
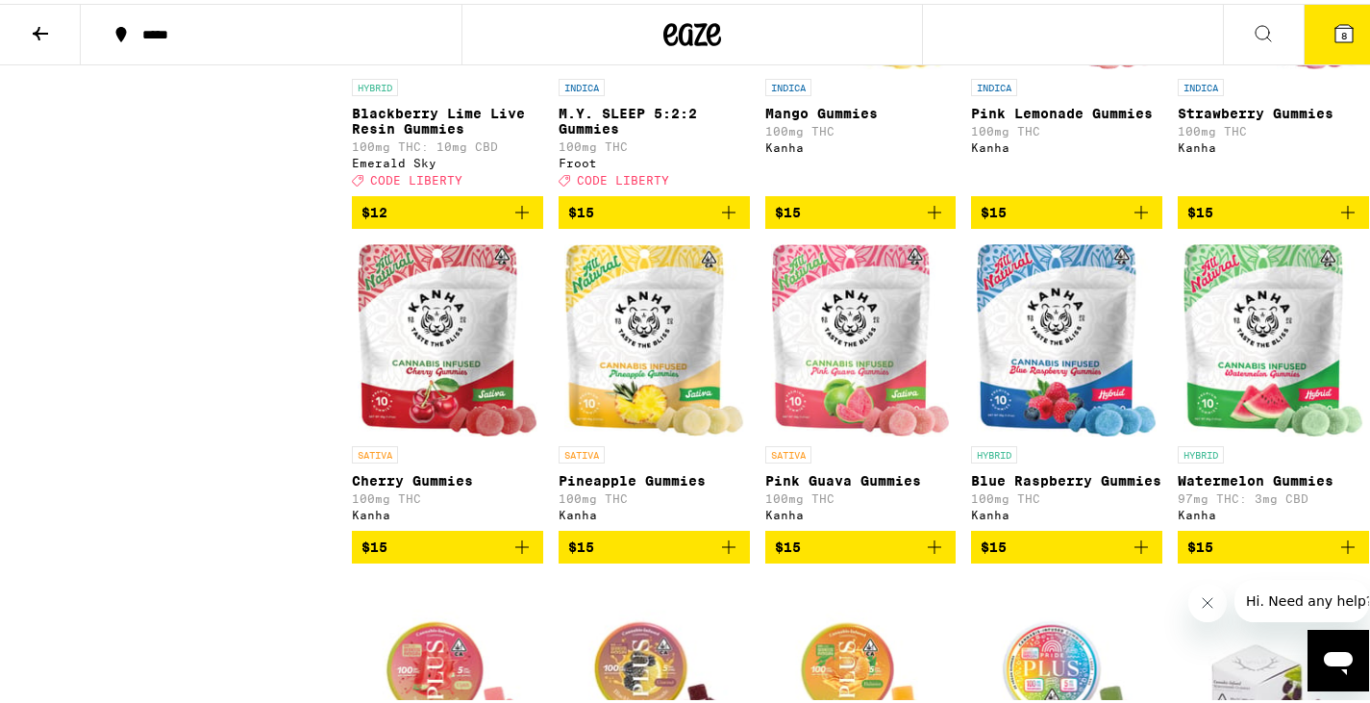
scroll to position [1508, 0]
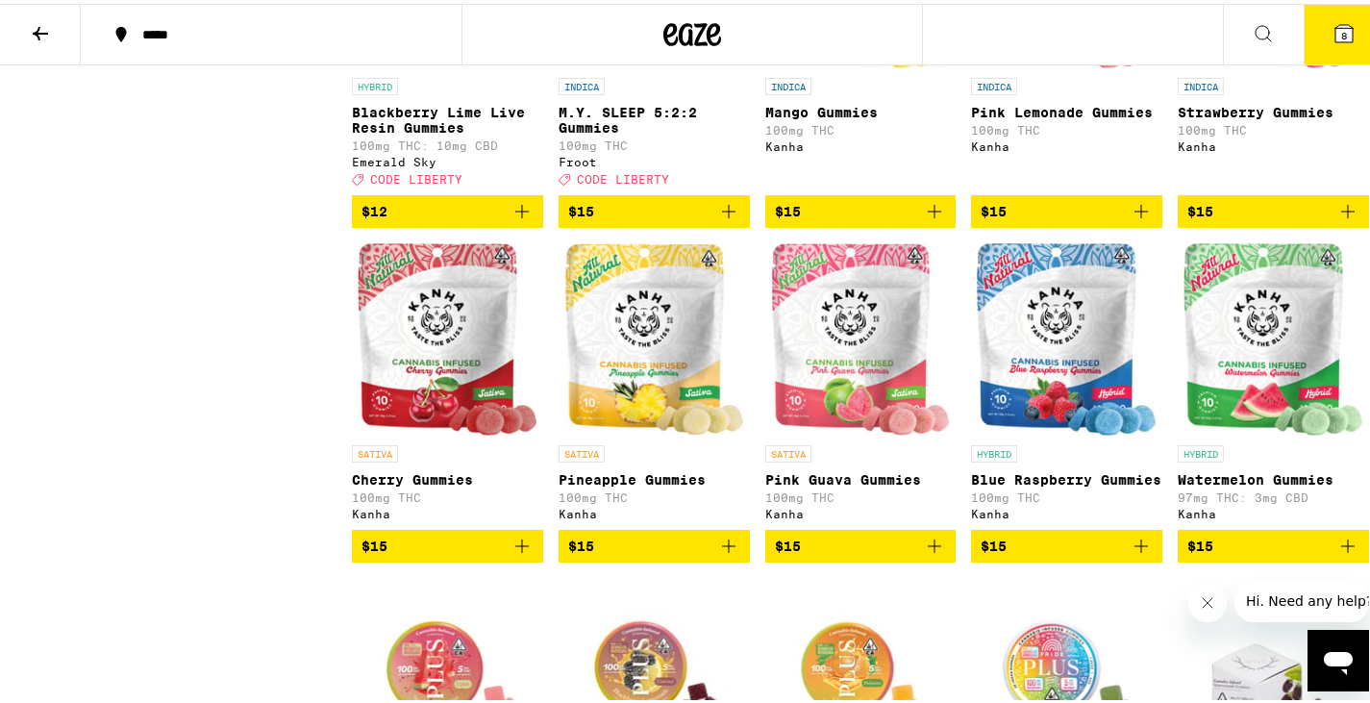
click at [1235, 484] on p "Watermelon Gummies" at bounding box center [1273, 475] width 191 height 15
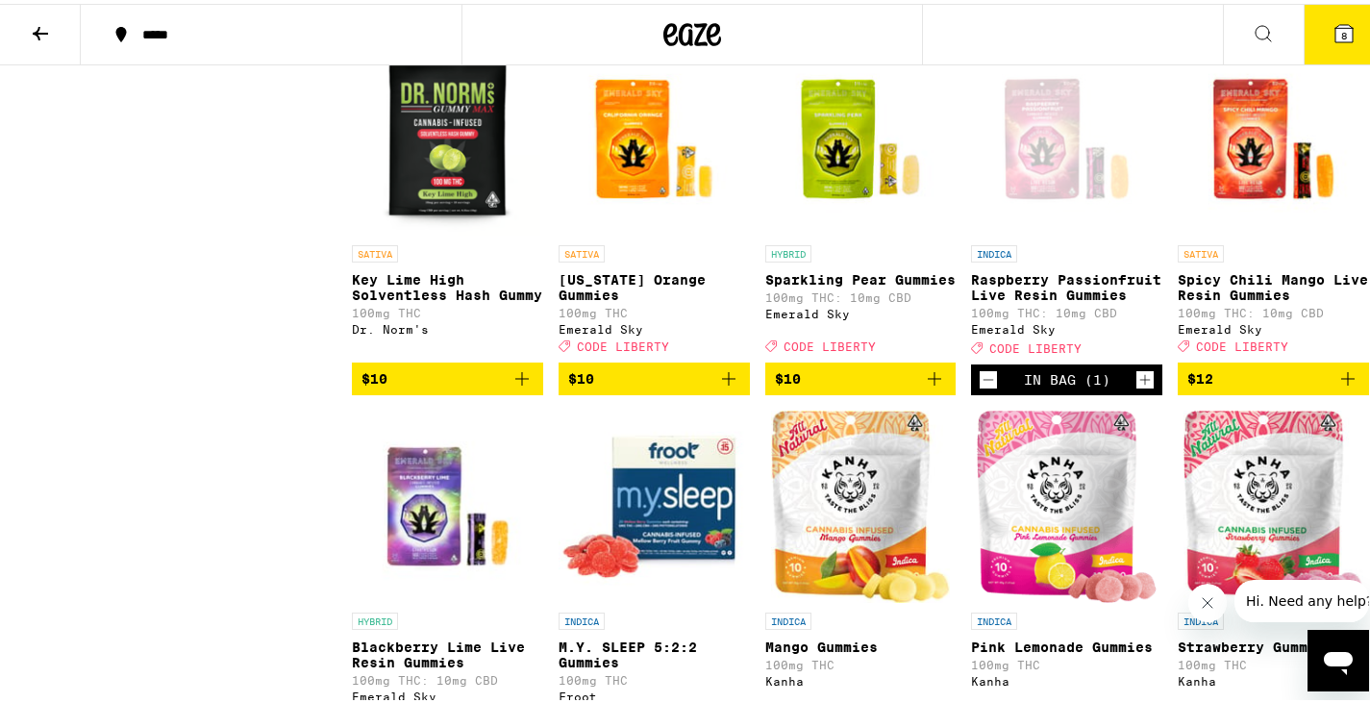
scroll to position [973, 0]
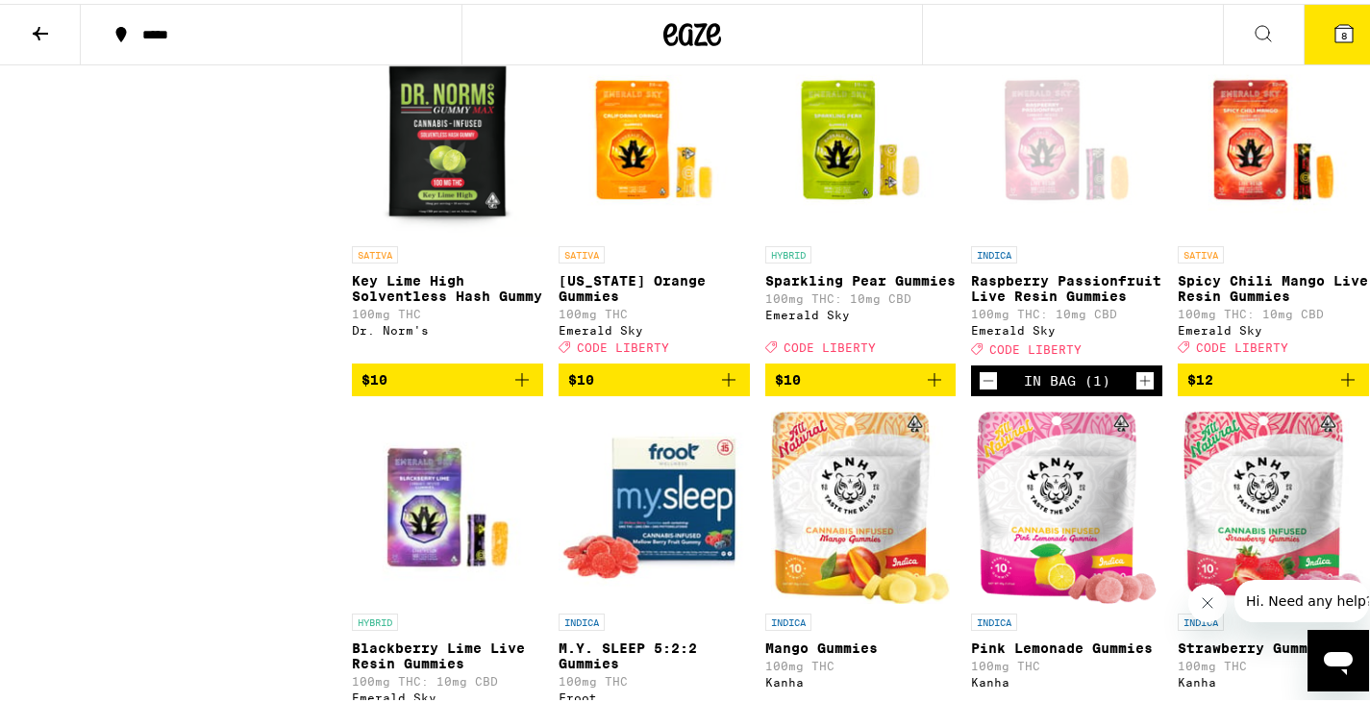
click at [1338, 387] on icon "Add to bag" at bounding box center [1347, 375] width 23 height 23
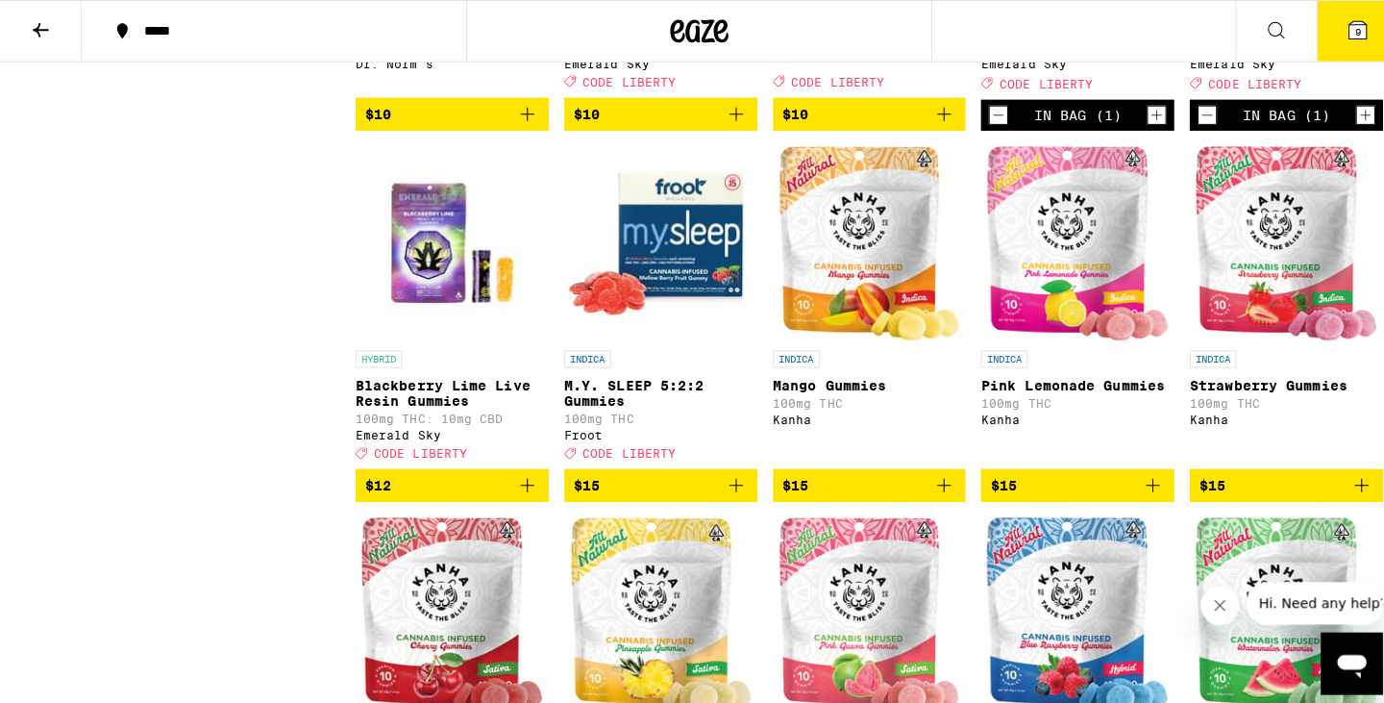
scroll to position [1238, 0]
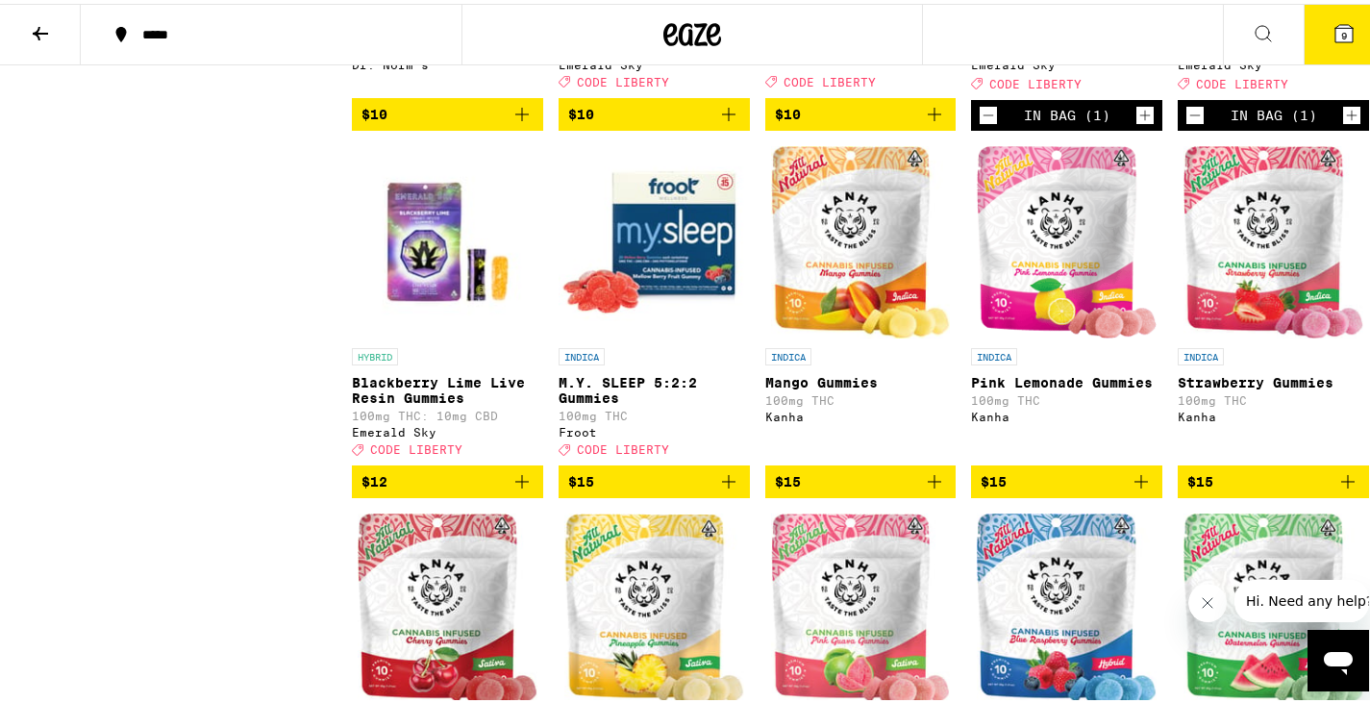
click at [516, 489] on icon "Add to bag" at bounding box center [521, 477] width 23 height 23
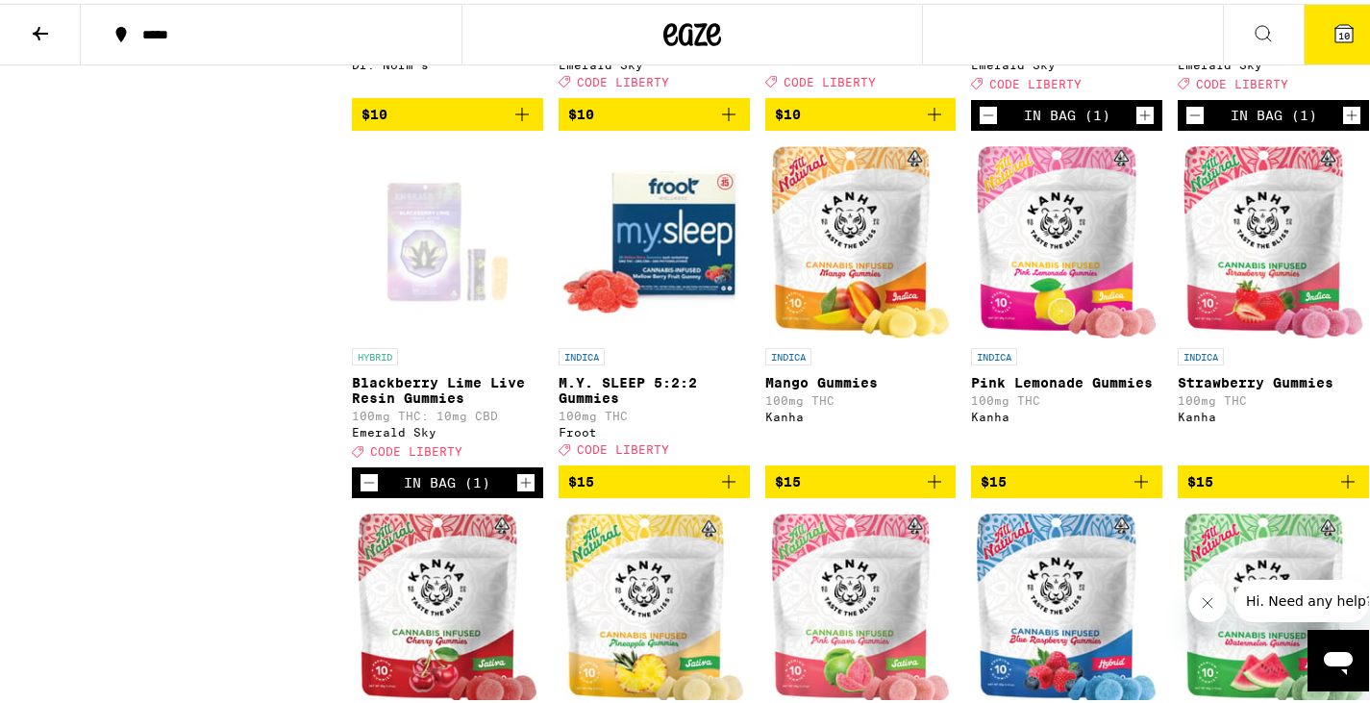
click at [1338, 32] on span "10" at bounding box center [1344, 32] width 12 height 12
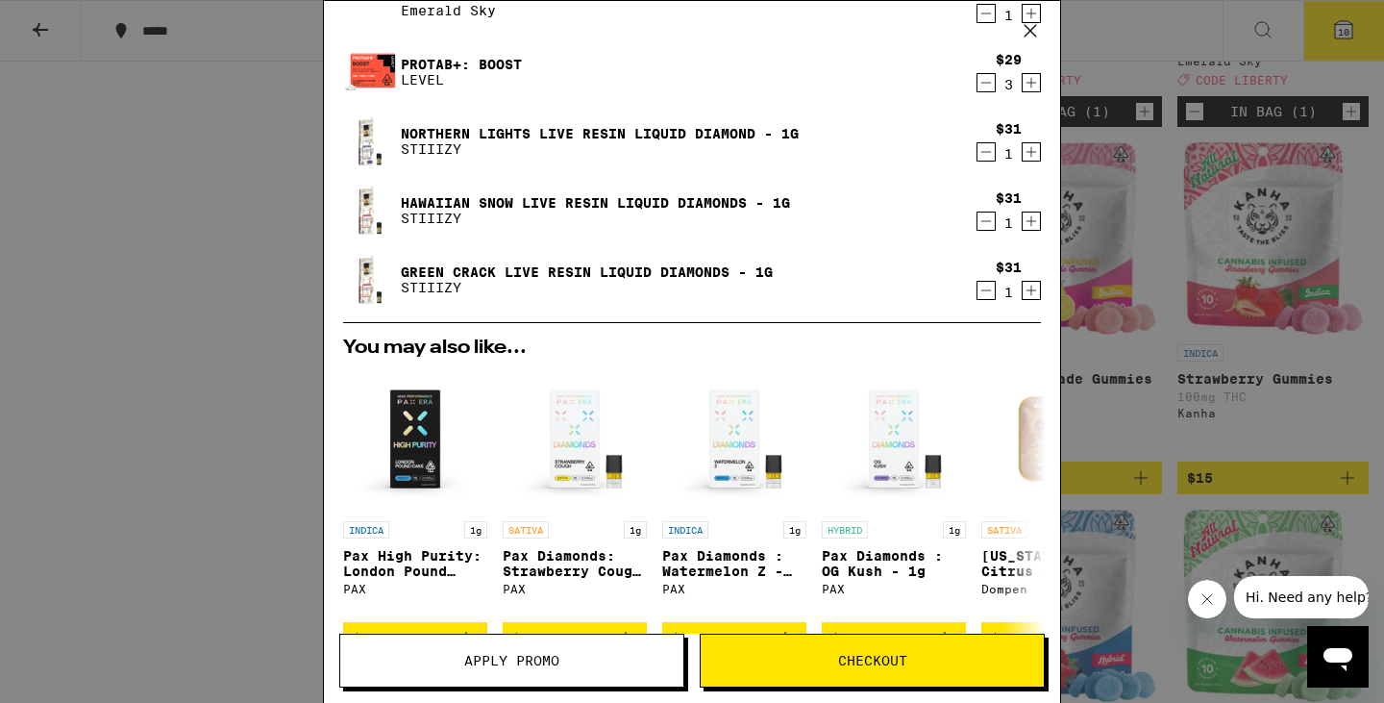
scroll to position [599, 0]
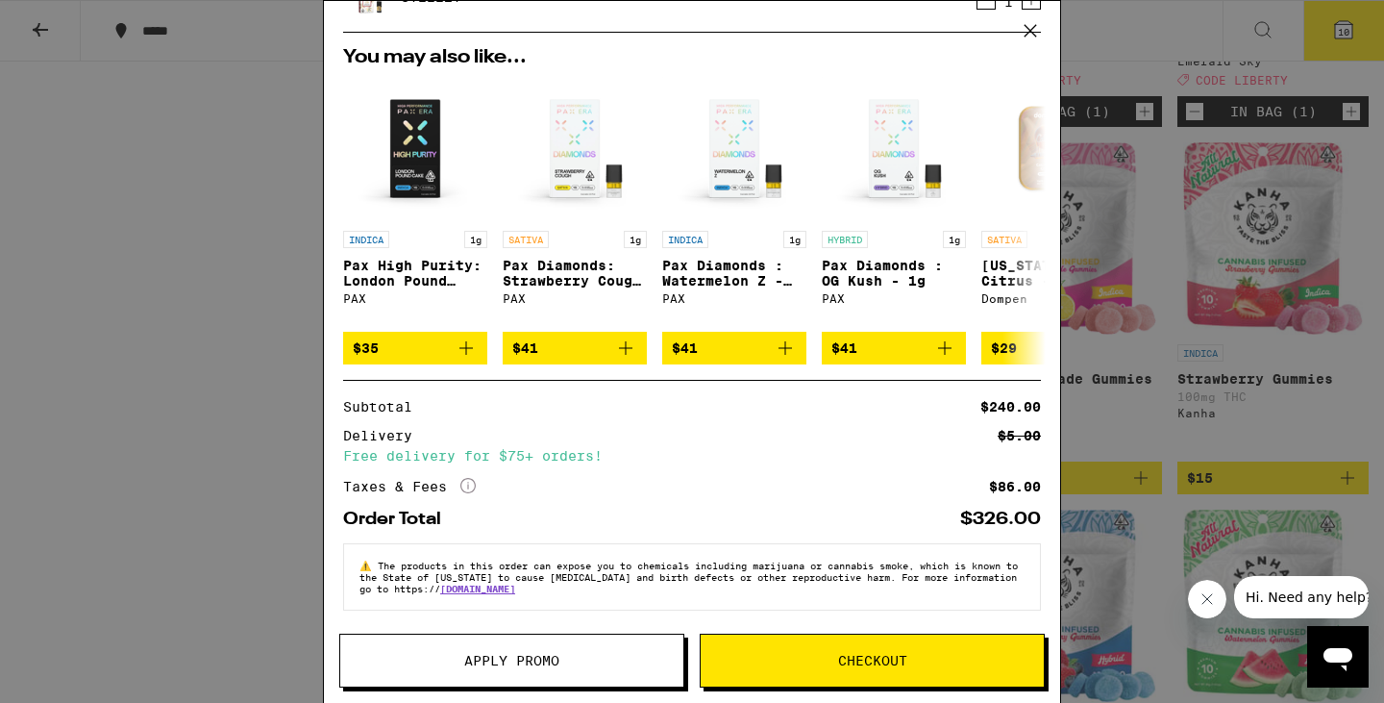
click at [529, 657] on span "Apply Promo" at bounding box center [511, 660] width 95 height 13
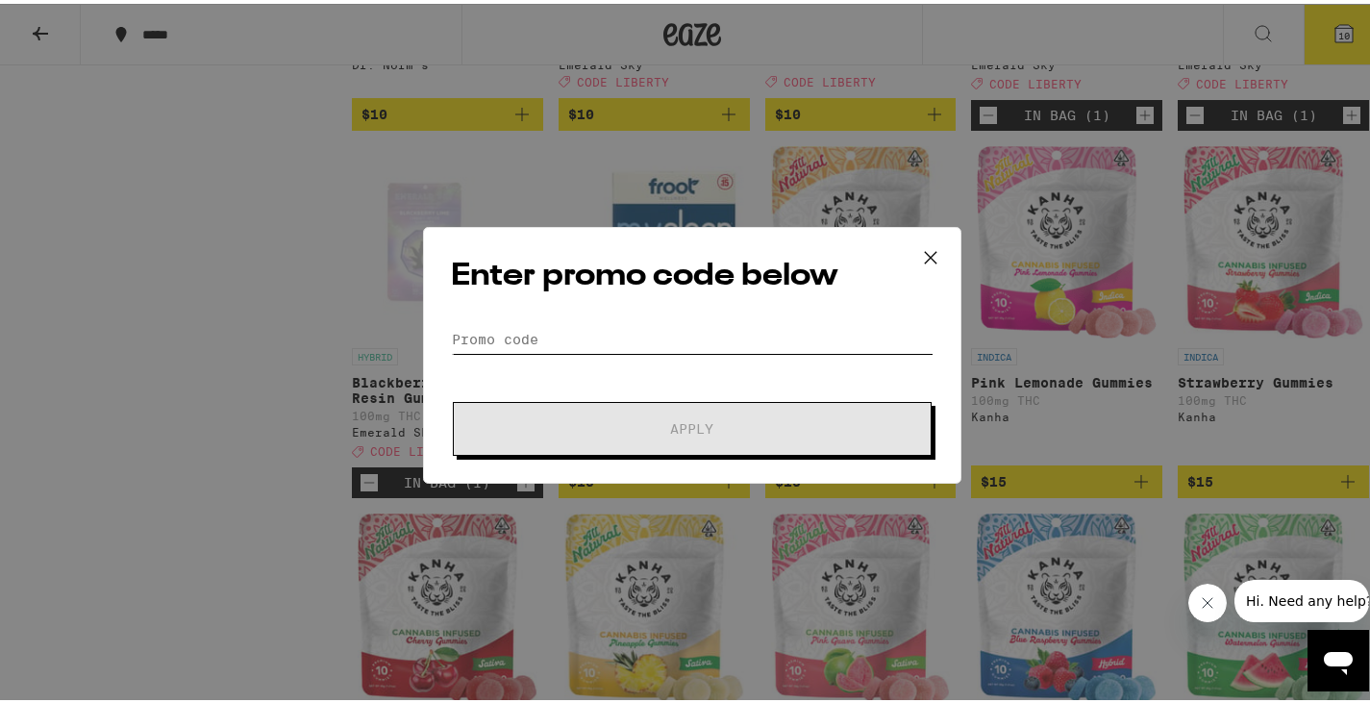
click at [565, 337] on input "Promo Code" at bounding box center [692, 335] width 483 height 29
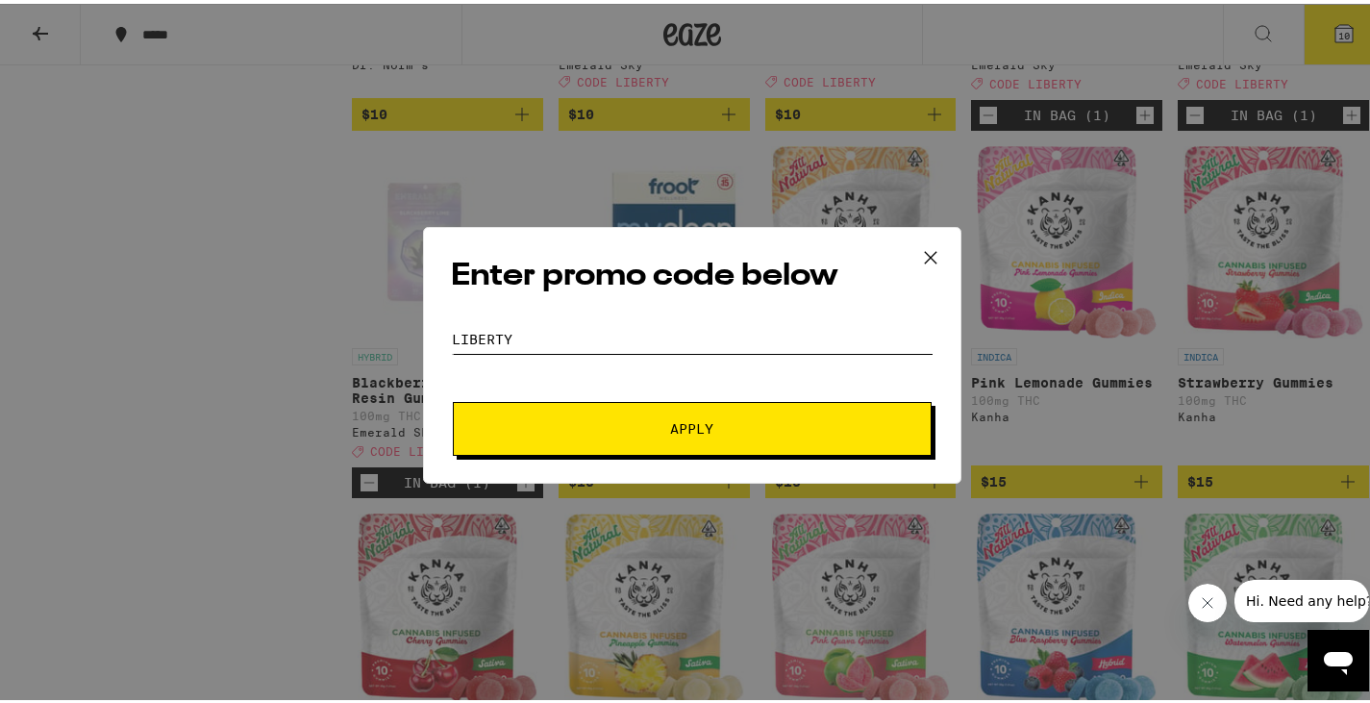
type input "LIBERTY"
click at [453, 398] on button "Apply" at bounding box center [692, 425] width 479 height 54
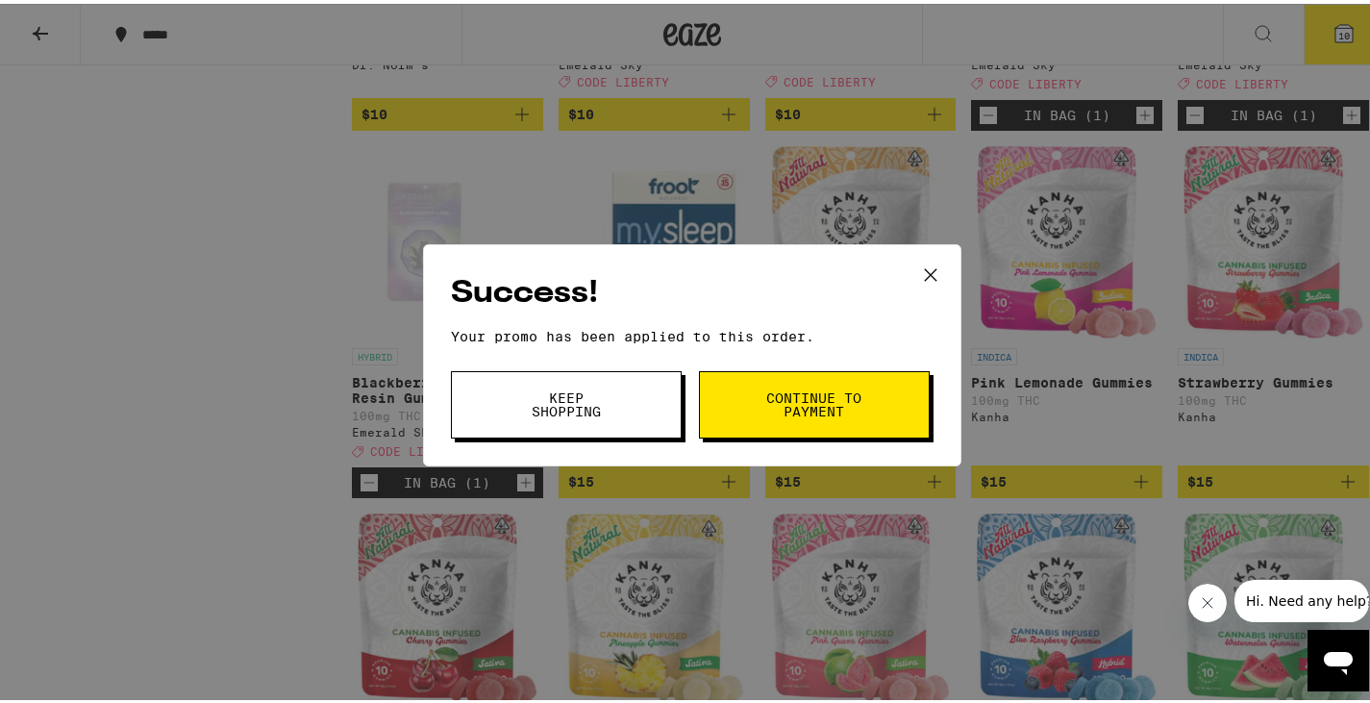
click at [577, 387] on button "Keep Shopping" at bounding box center [566, 400] width 231 height 67
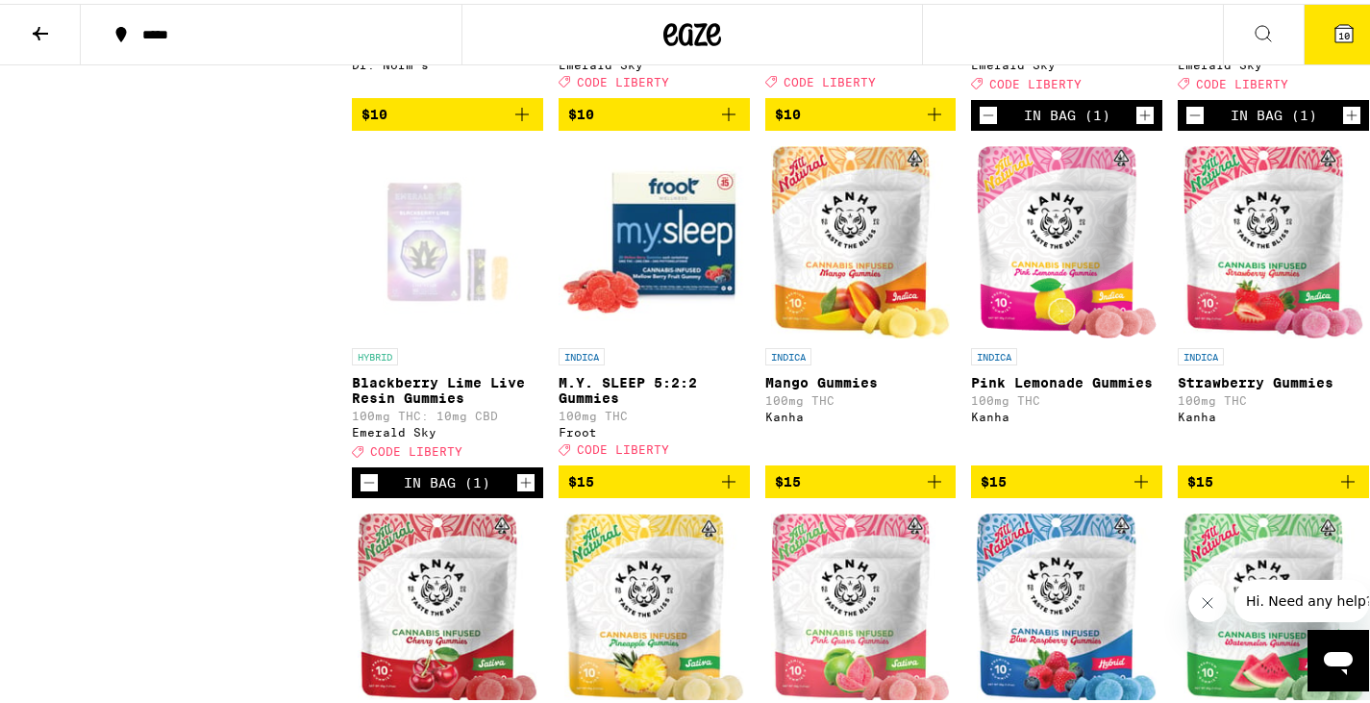
click at [1338, 35] on span "10" at bounding box center [1344, 32] width 12 height 12
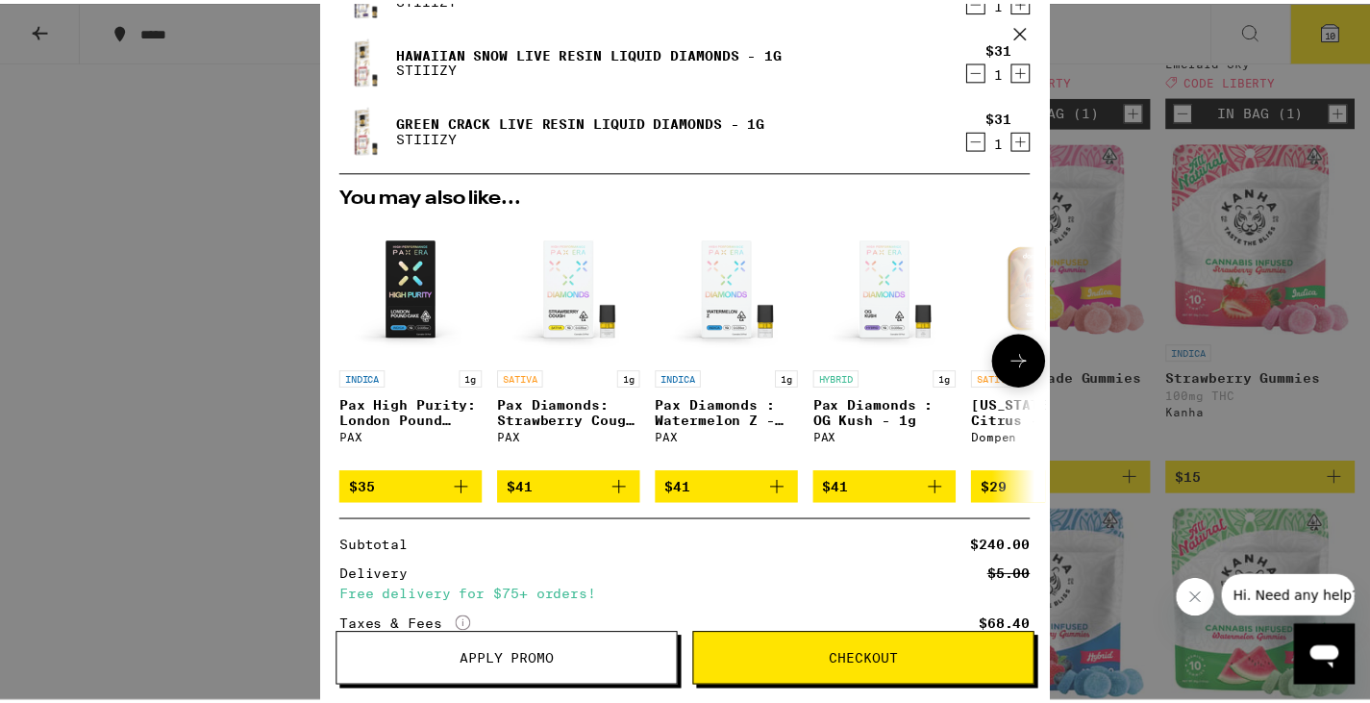
scroll to position [628, 0]
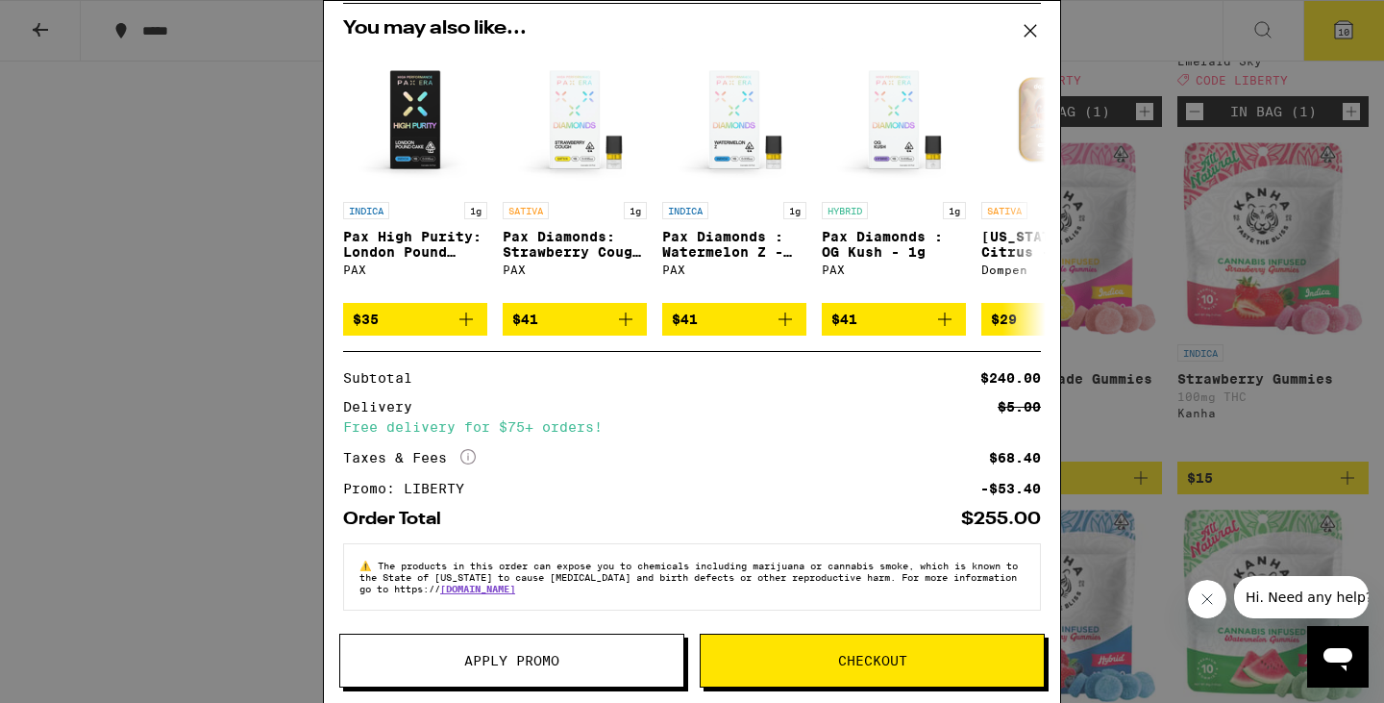
click at [239, 251] on div "Your Cart Dark Chocolate Bar Kiva Confections $24 1 Blackberry Lime Live Resin …" at bounding box center [692, 351] width 1384 height 703
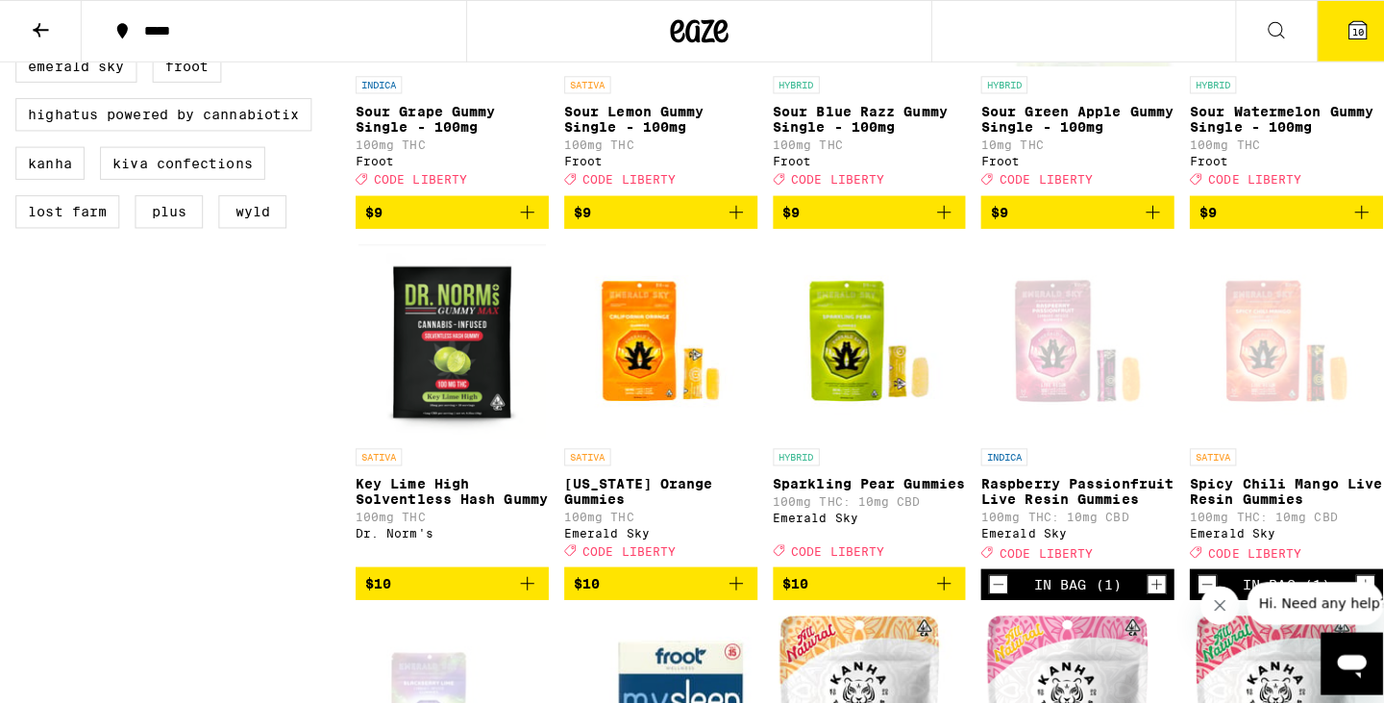
scroll to position [771, 0]
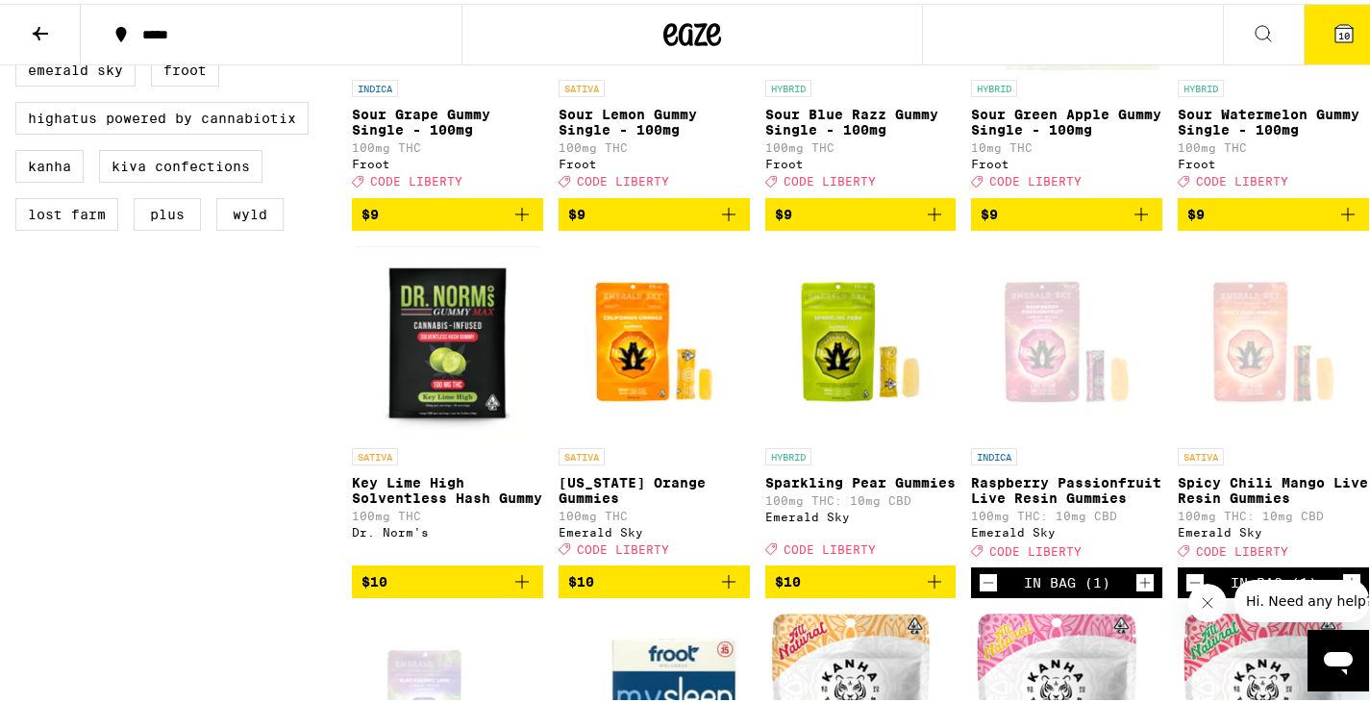
click at [1335, 22] on icon at bounding box center [1343, 29] width 17 height 17
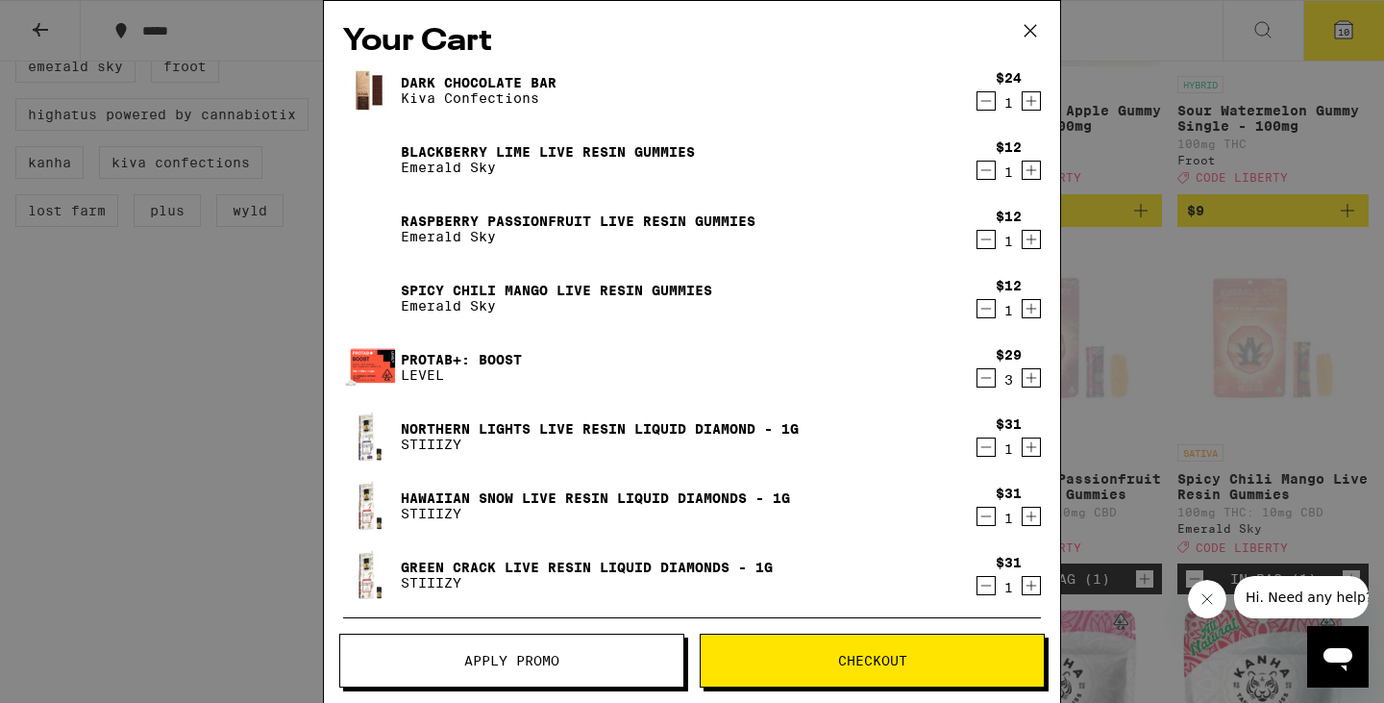
click at [1023, 246] on icon "Increment" at bounding box center [1031, 239] width 17 height 23
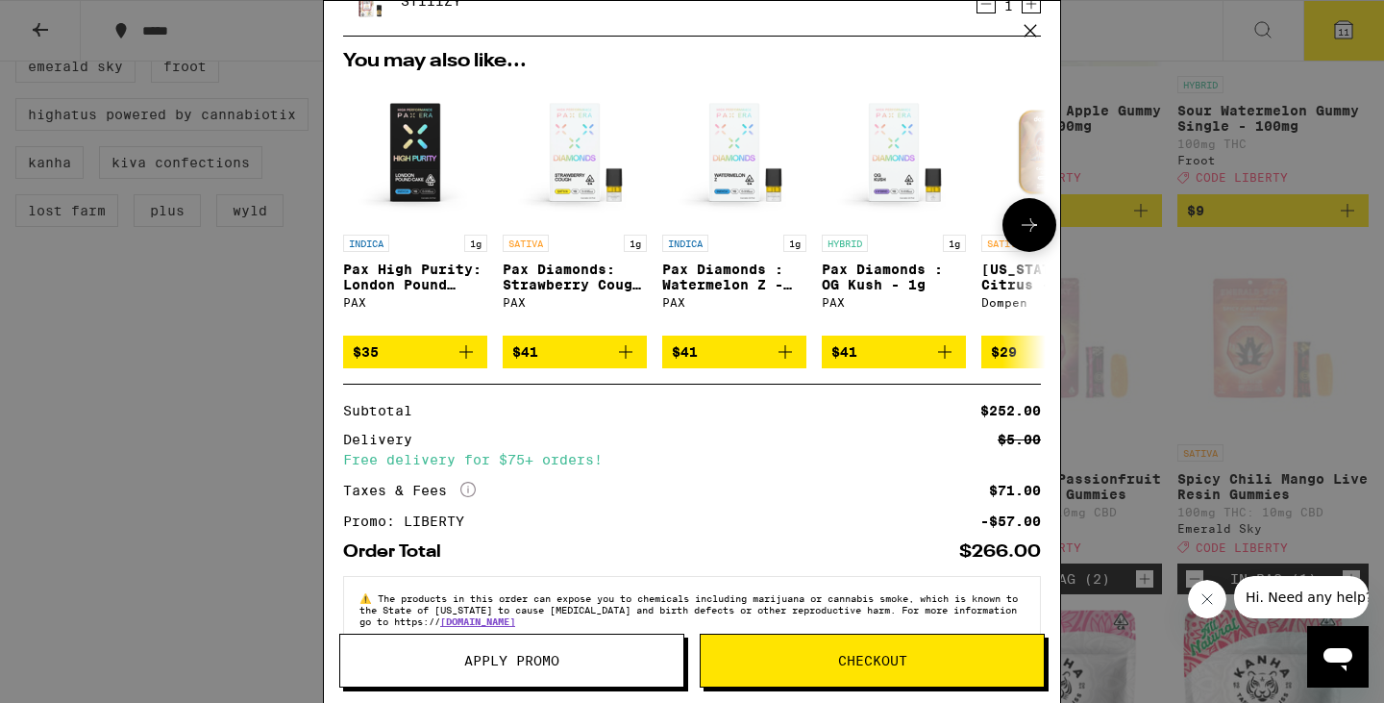
scroll to position [628, 0]
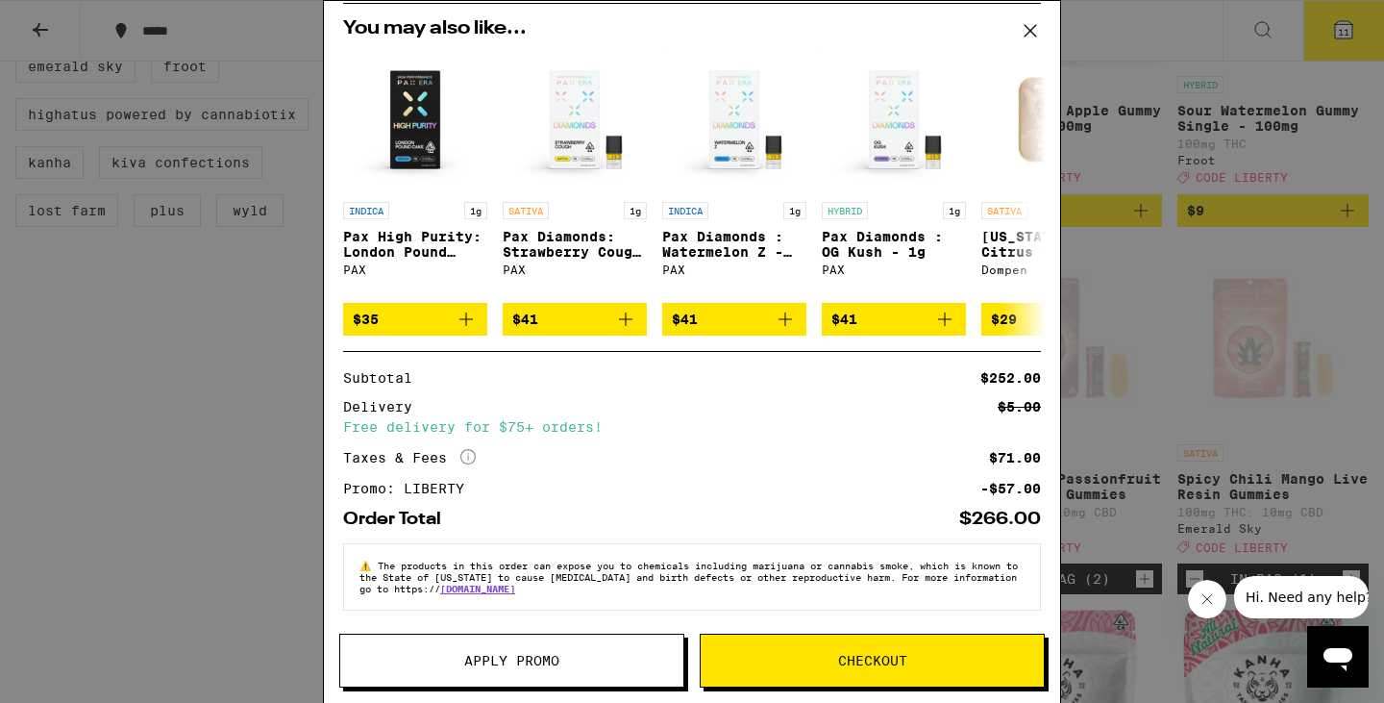
click at [853, 660] on span "Checkout" at bounding box center [872, 660] width 69 height 13
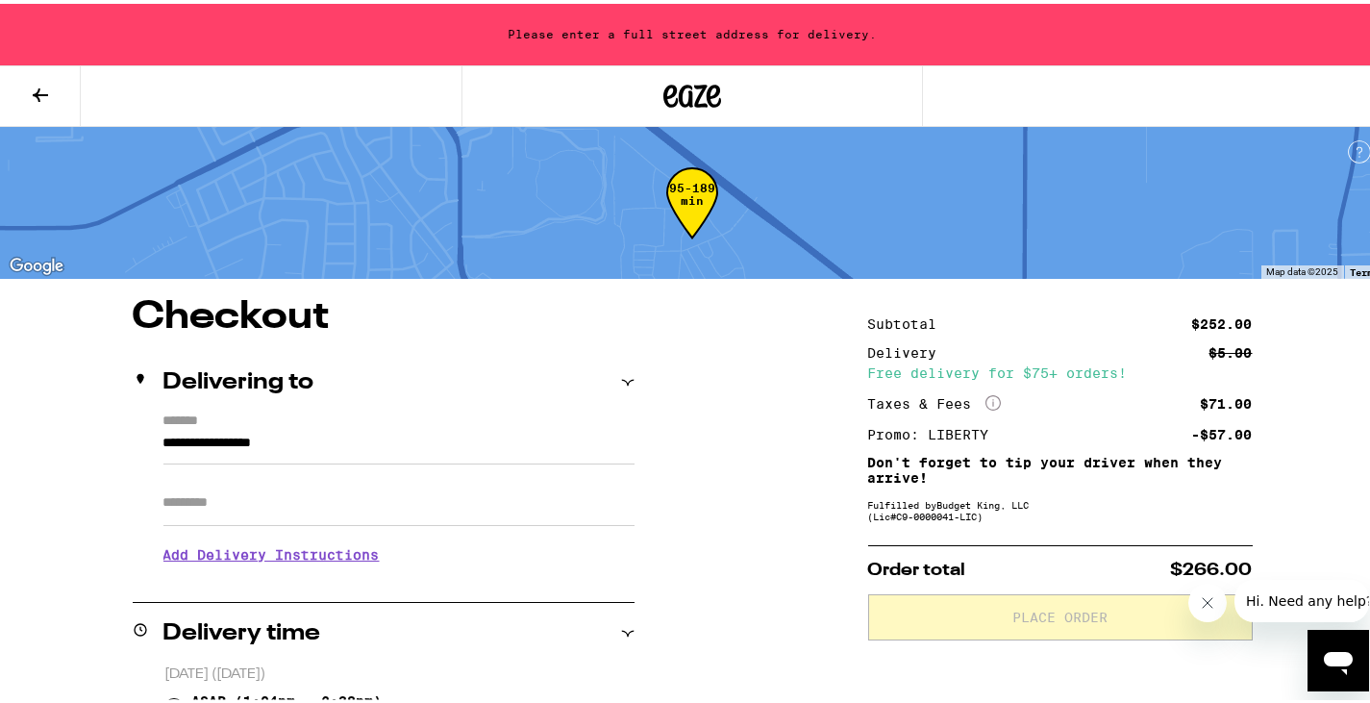
click at [313, 448] on input "**********" at bounding box center [398, 444] width 471 height 33
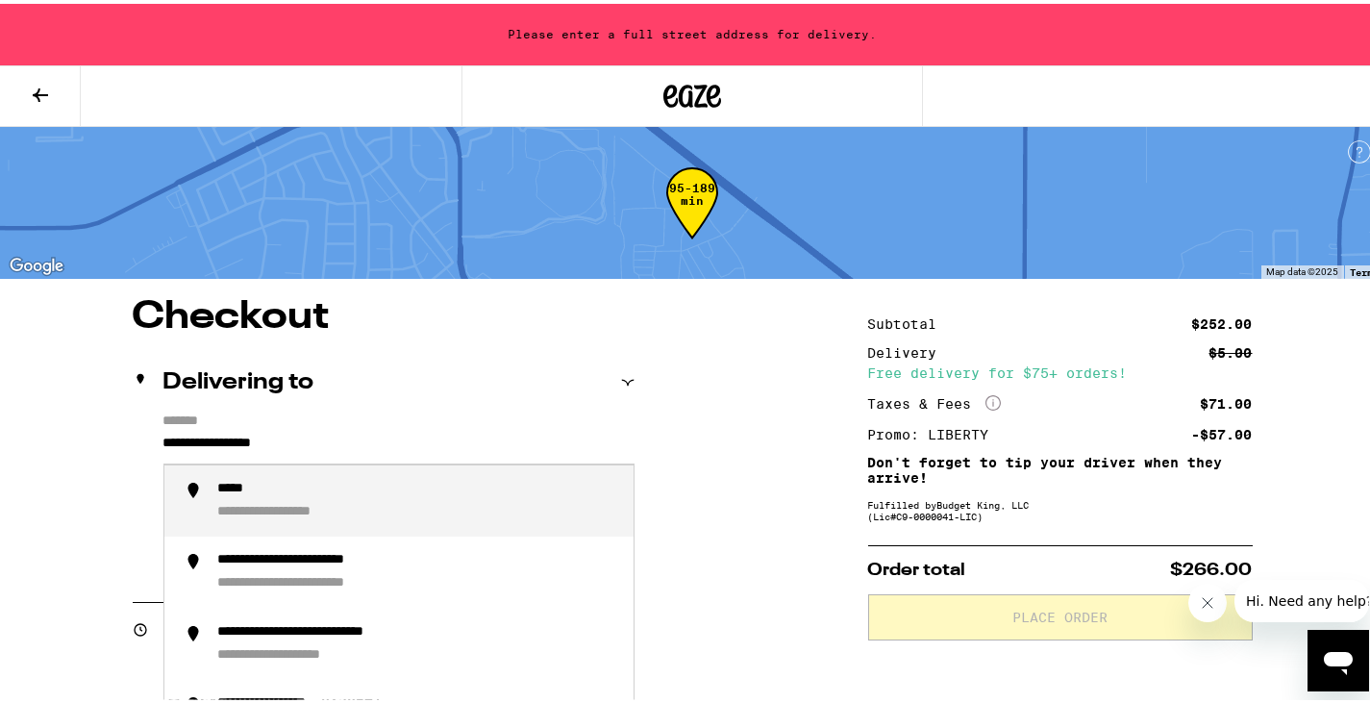
click at [332, 443] on input "**********" at bounding box center [398, 444] width 471 height 33
drag, startPoint x: 335, startPoint y: 441, endPoint x: 139, endPoint y: 434, distance: 195.3
click at [139, 434] on div "**********" at bounding box center [384, 492] width 502 height 166
click at [295, 503] on div "**********" at bounding box center [265, 509] width 95 height 18
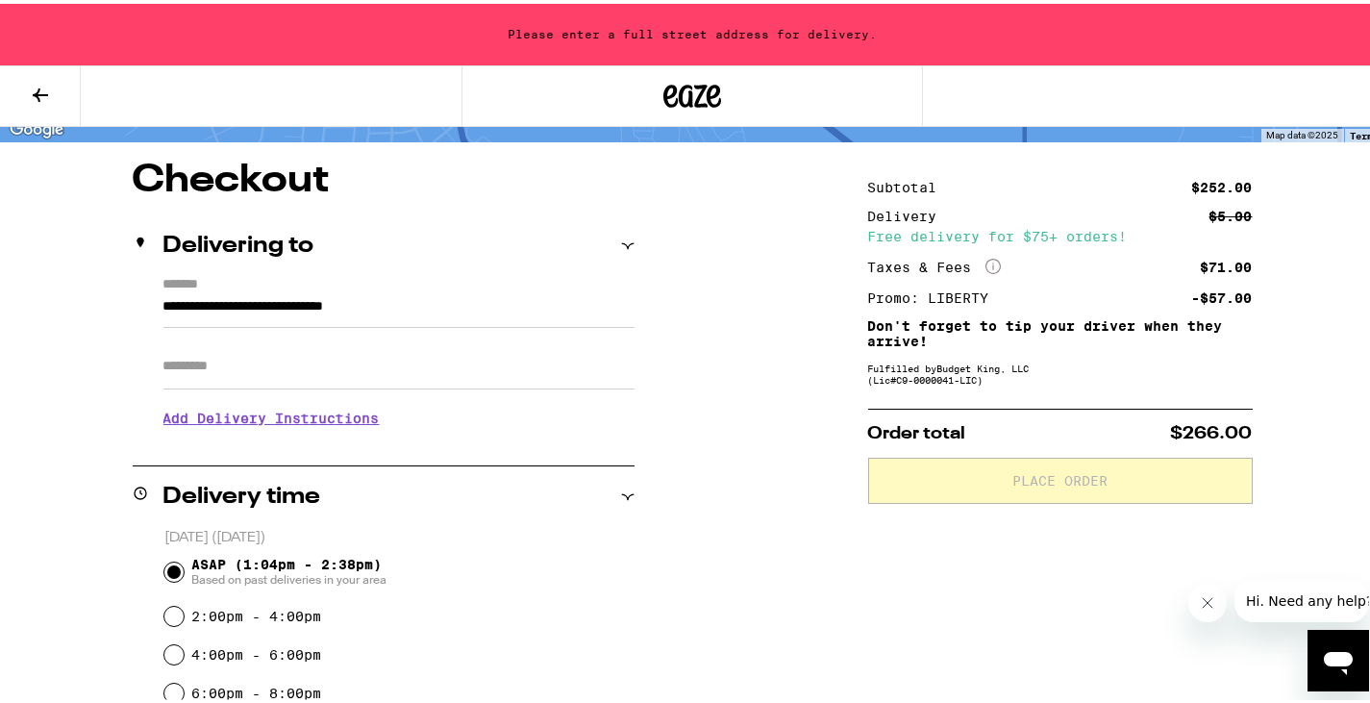
type input "**********"
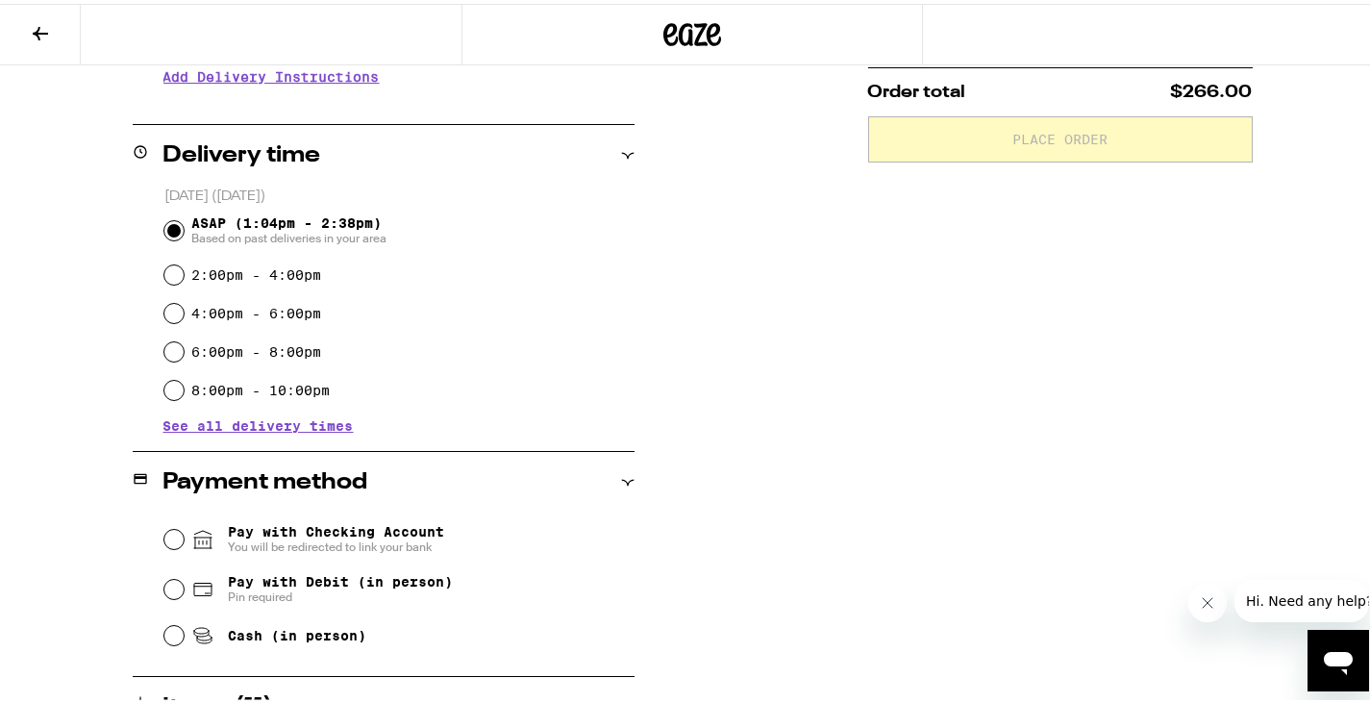
scroll to position [417, 0]
click at [163, 633] on fieldset "Pay with Checking Account You will be redirected to link your bank Pay with Deb…" at bounding box center [398, 580] width 471 height 143
click at [172, 635] on input "Cash (in person)" at bounding box center [173, 630] width 19 height 19
radio input "true"
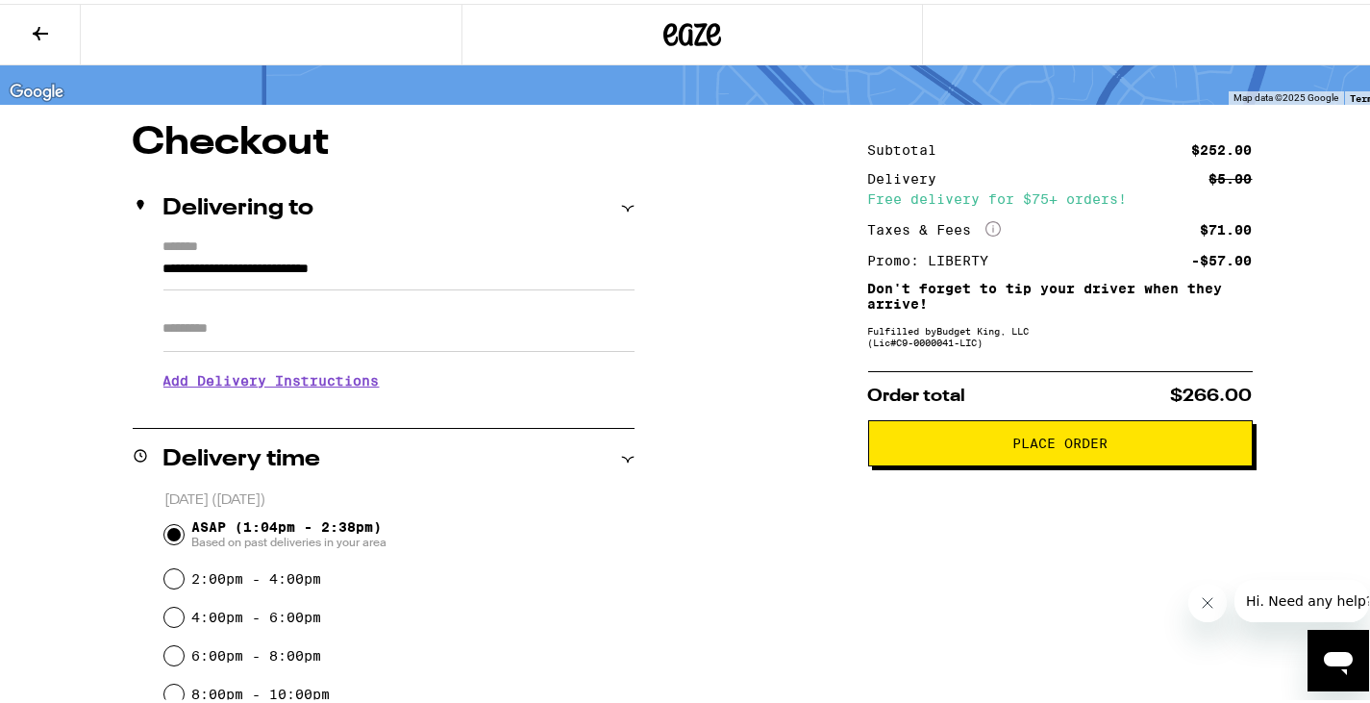
scroll to position [110, 0]
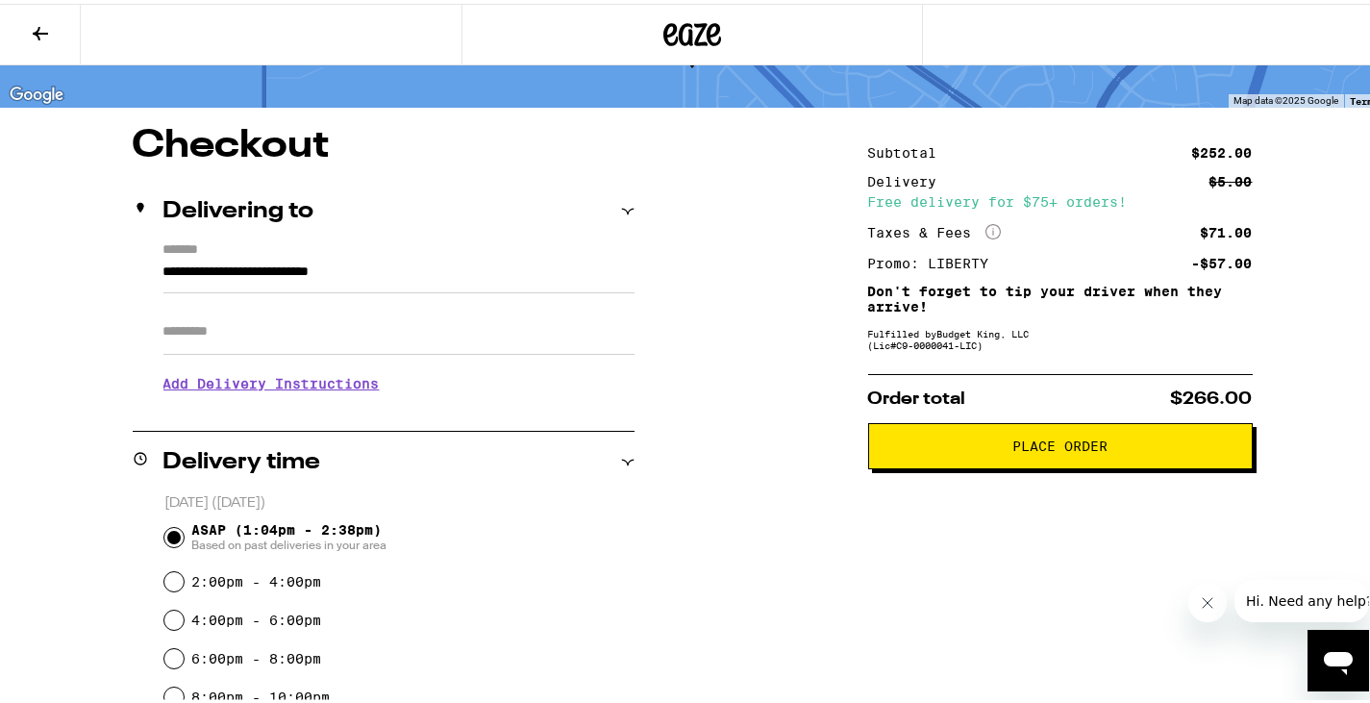
click at [523, 292] on div "Apt/Suite" at bounding box center [398, 320] width 471 height 62
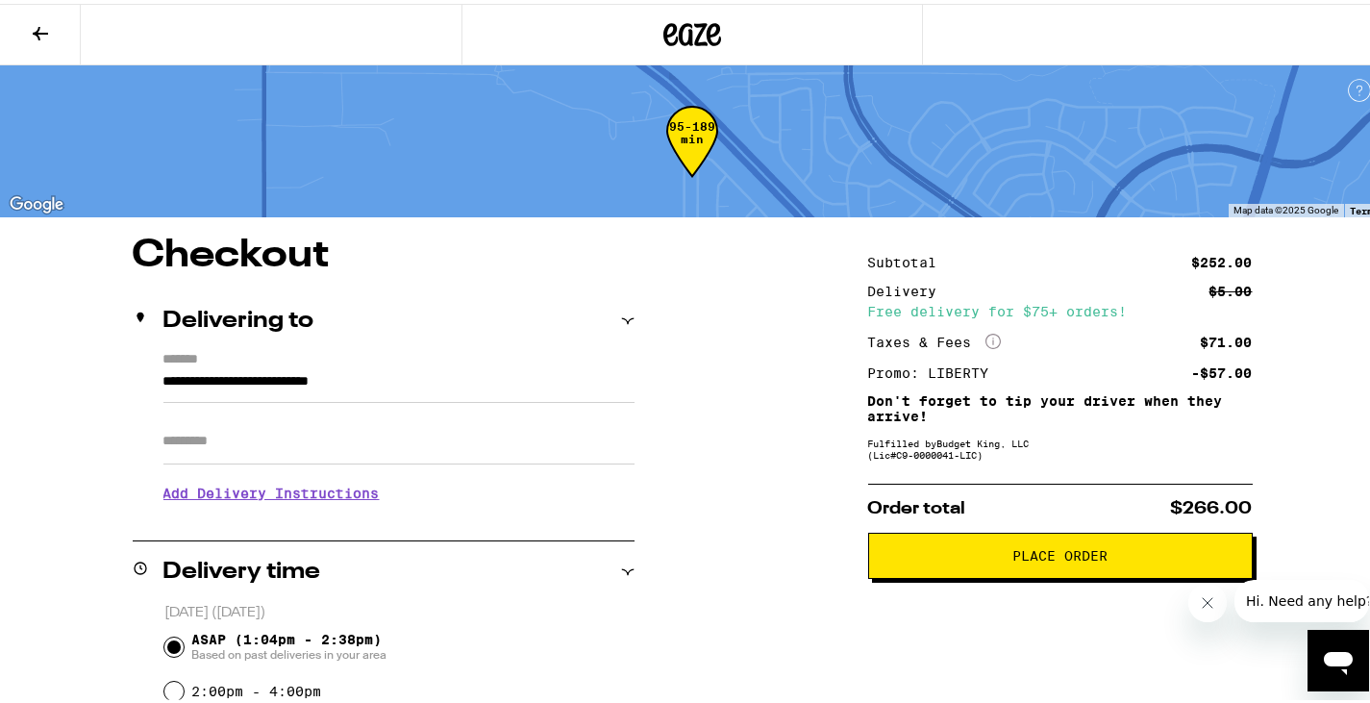
click at [1043, 557] on span "Place Order" at bounding box center [1059, 551] width 95 height 13
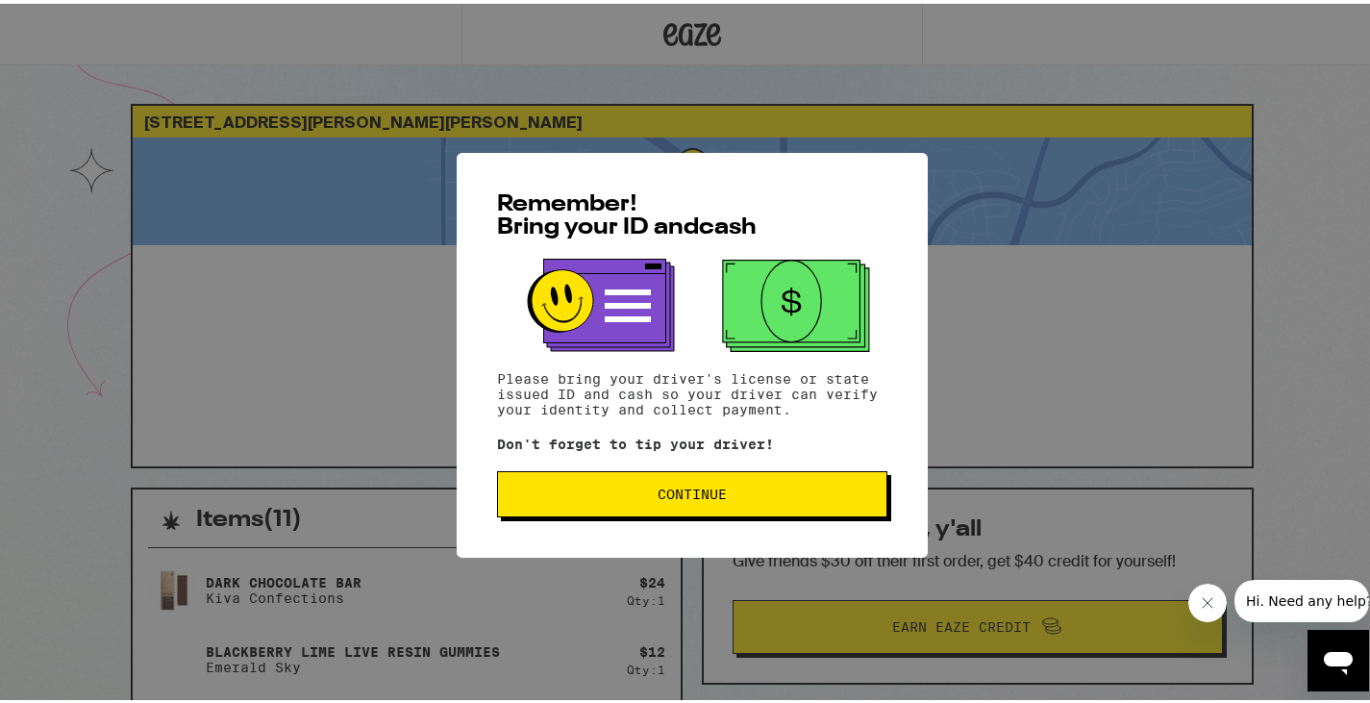
click at [707, 497] on span "Continue" at bounding box center [691, 490] width 69 height 13
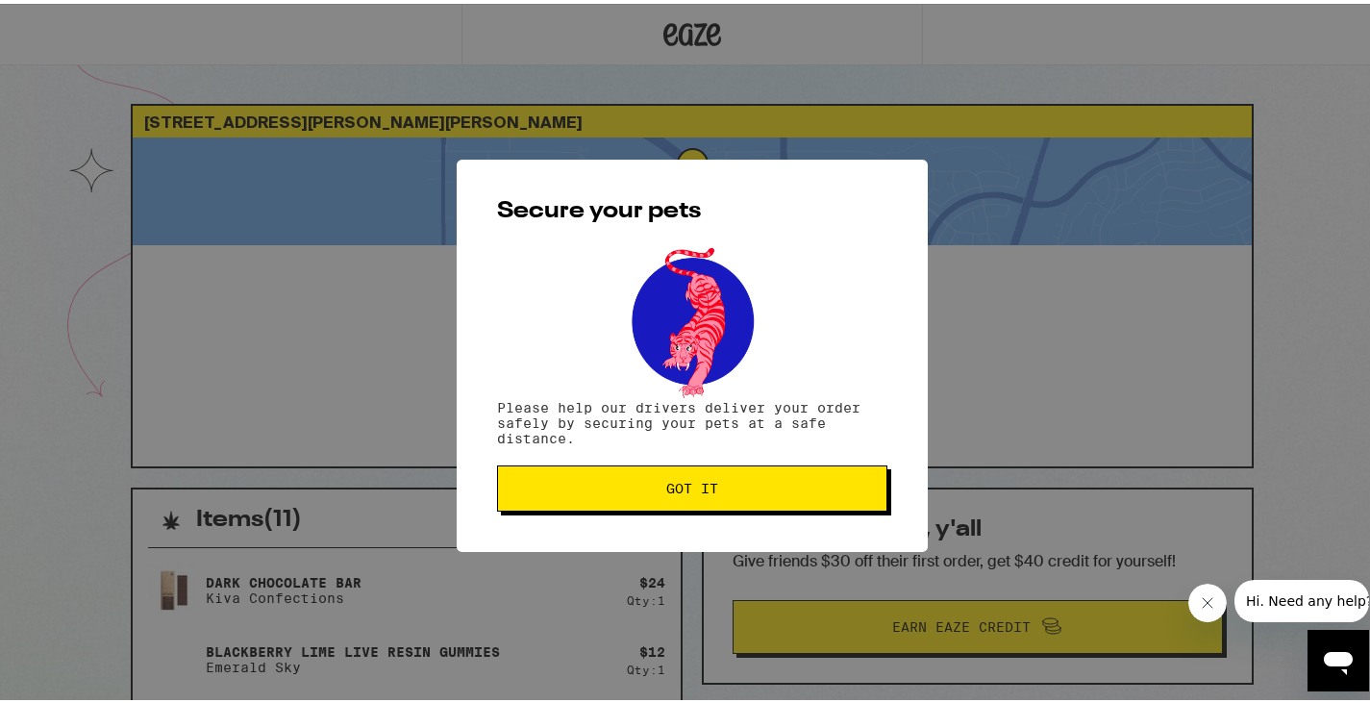
click at [707, 499] on button "Got it" at bounding box center [692, 484] width 390 height 46
